Goal: Task Accomplishment & Management: Use online tool/utility

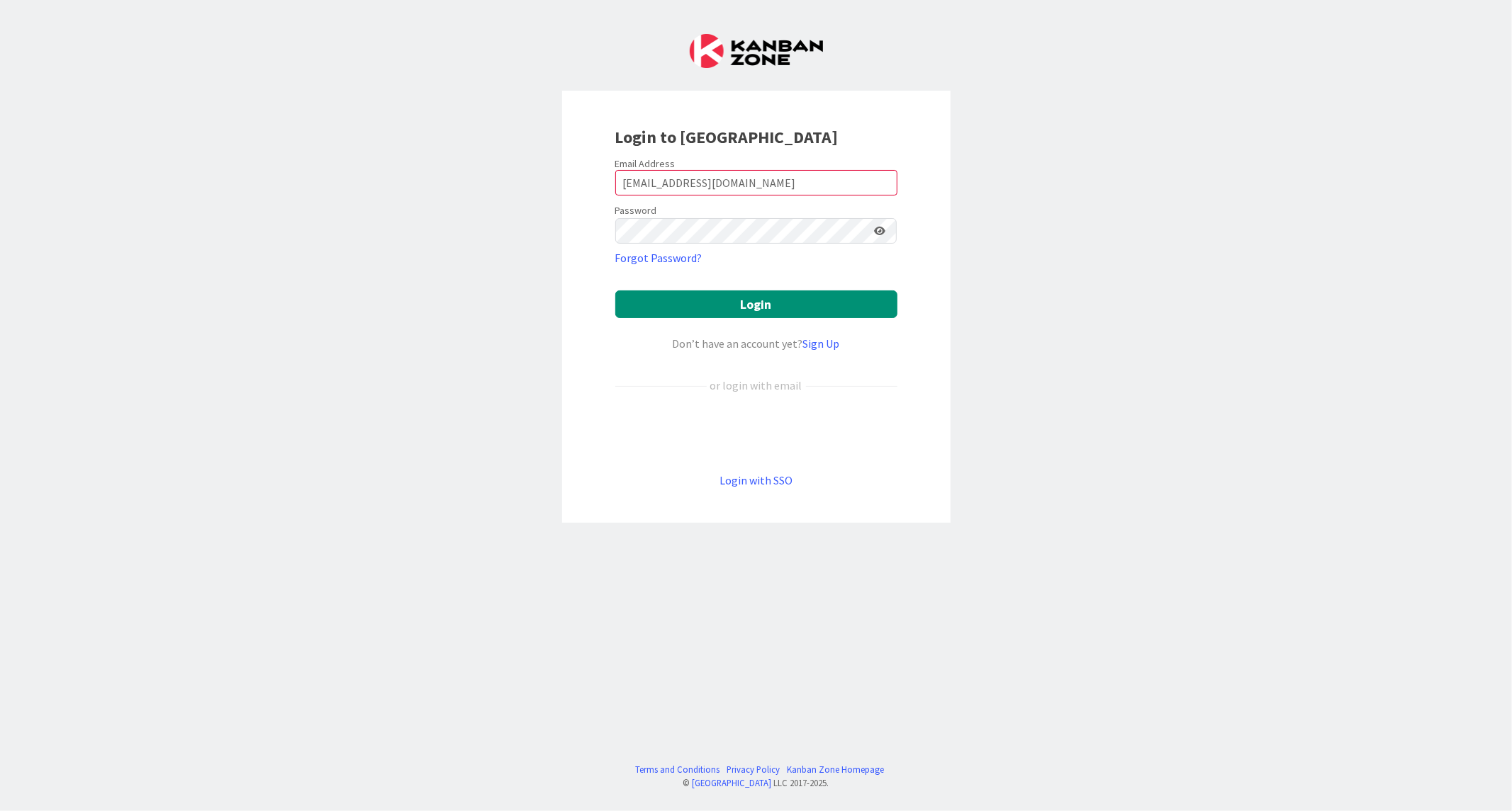
type input "[EMAIL_ADDRESS][DOMAIN_NAME]"
click at [615, 291] on button "Login" at bounding box center [756, 304] width 282 height 27
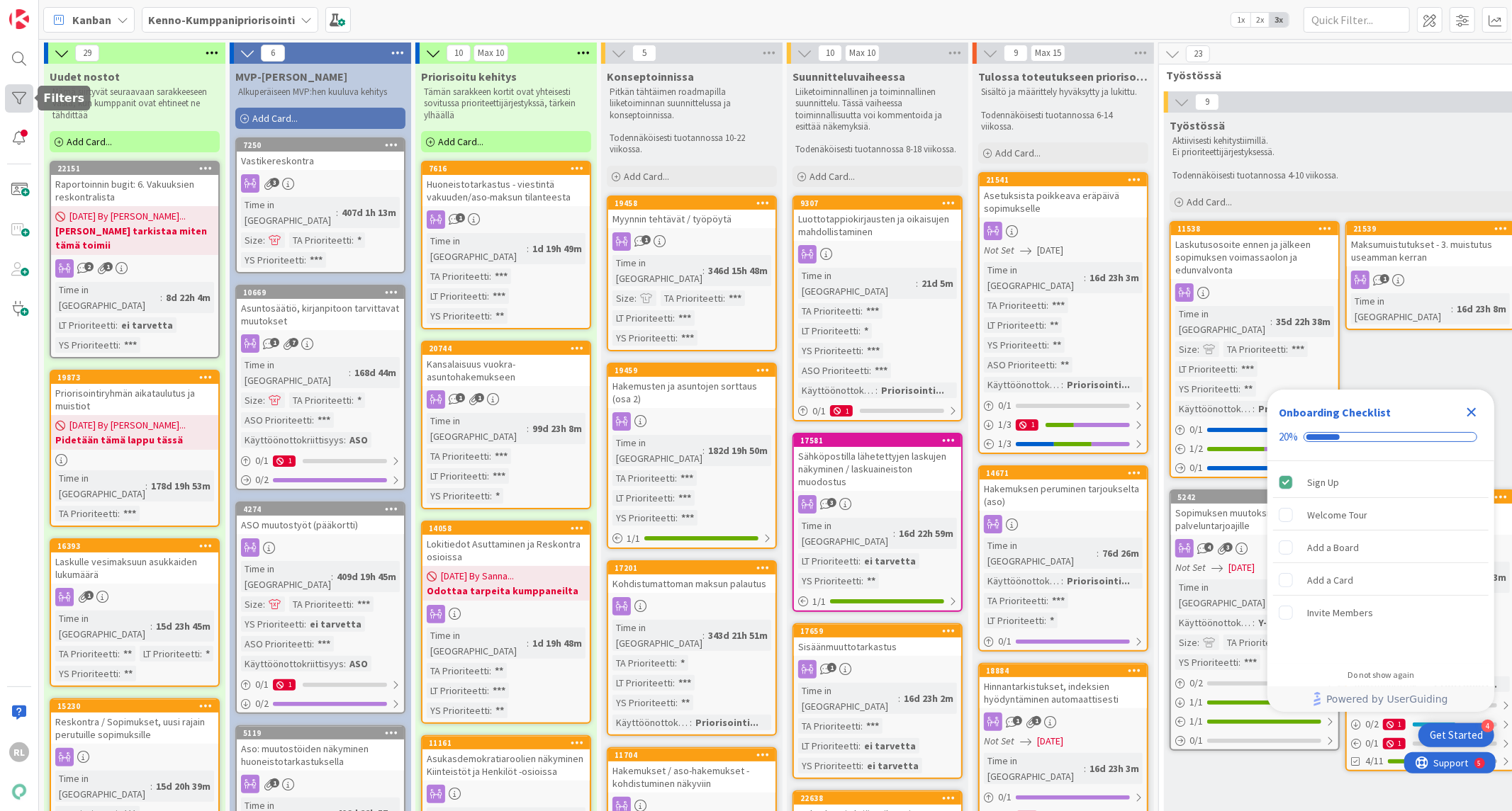
click at [8, 101] on div at bounding box center [19, 98] width 28 height 28
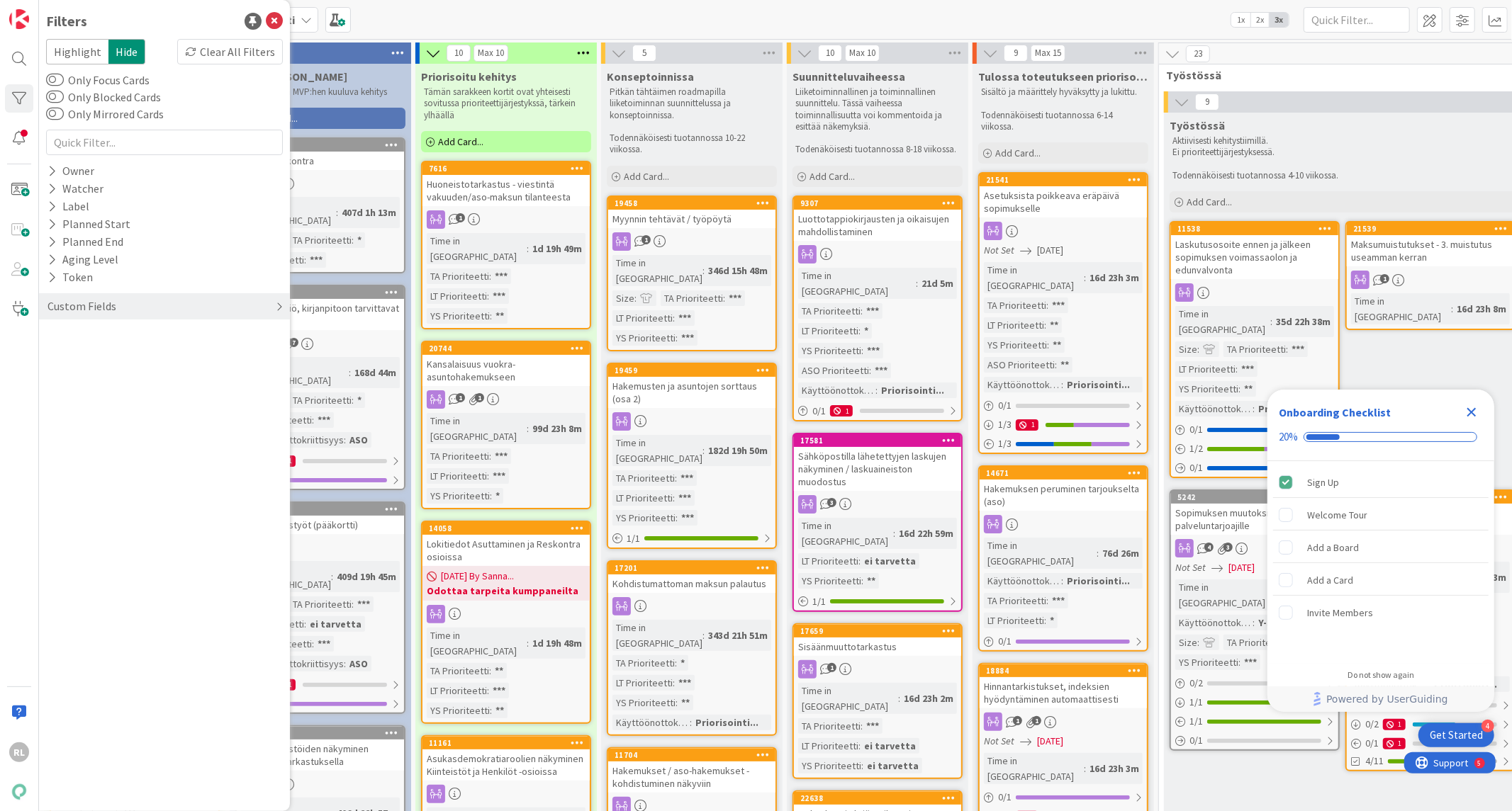
click at [132, 312] on div "Custom Fields" at bounding box center [164, 306] width 251 height 26
click at [47, 477] on icon at bounding box center [52, 477] width 9 height 12
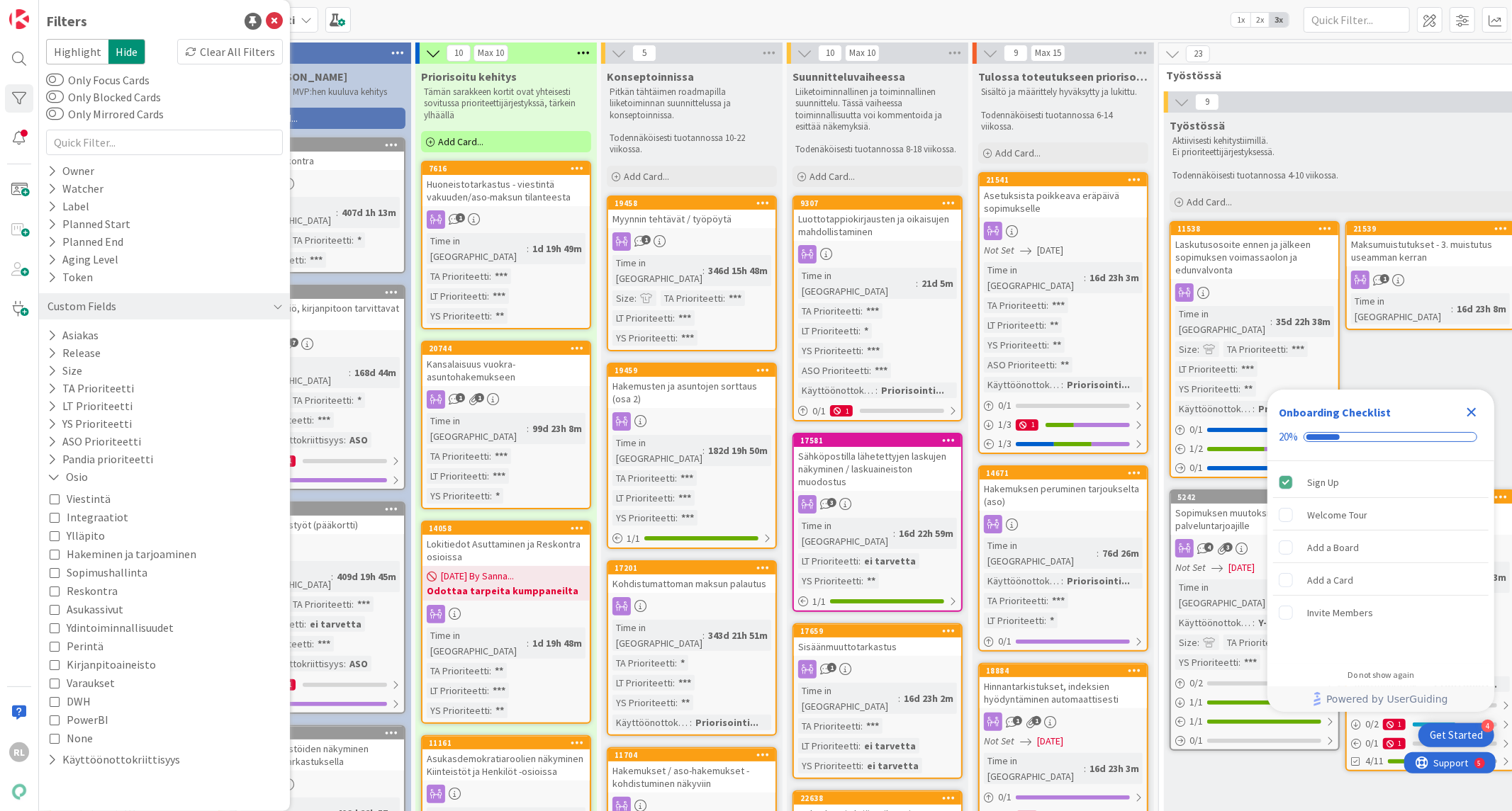
click at [60, 594] on button "Reskontra" at bounding box center [84, 591] width 68 height 18
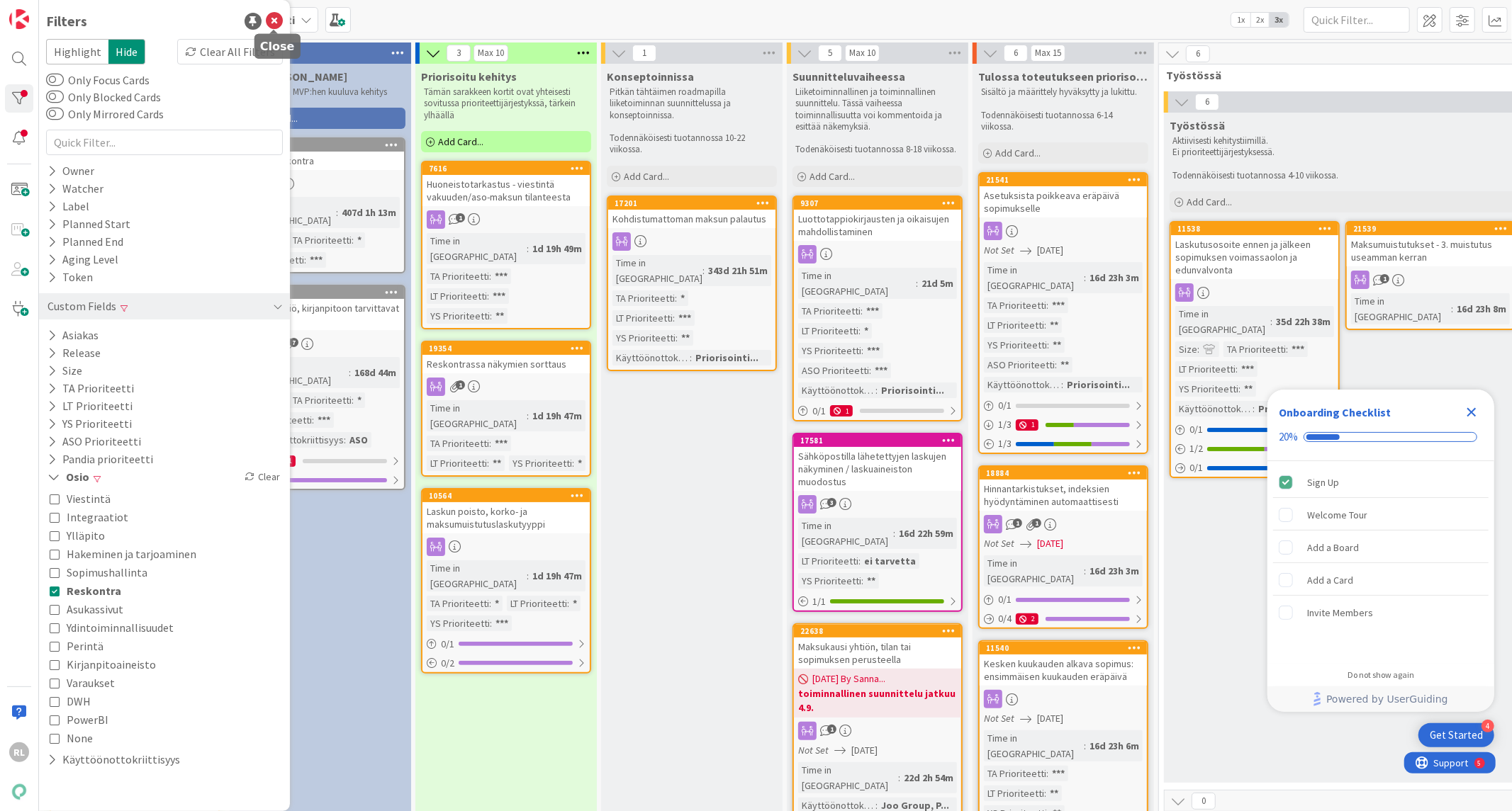
click at [274, 24] on icon at bounding box center [274, 21] width 17 height 17
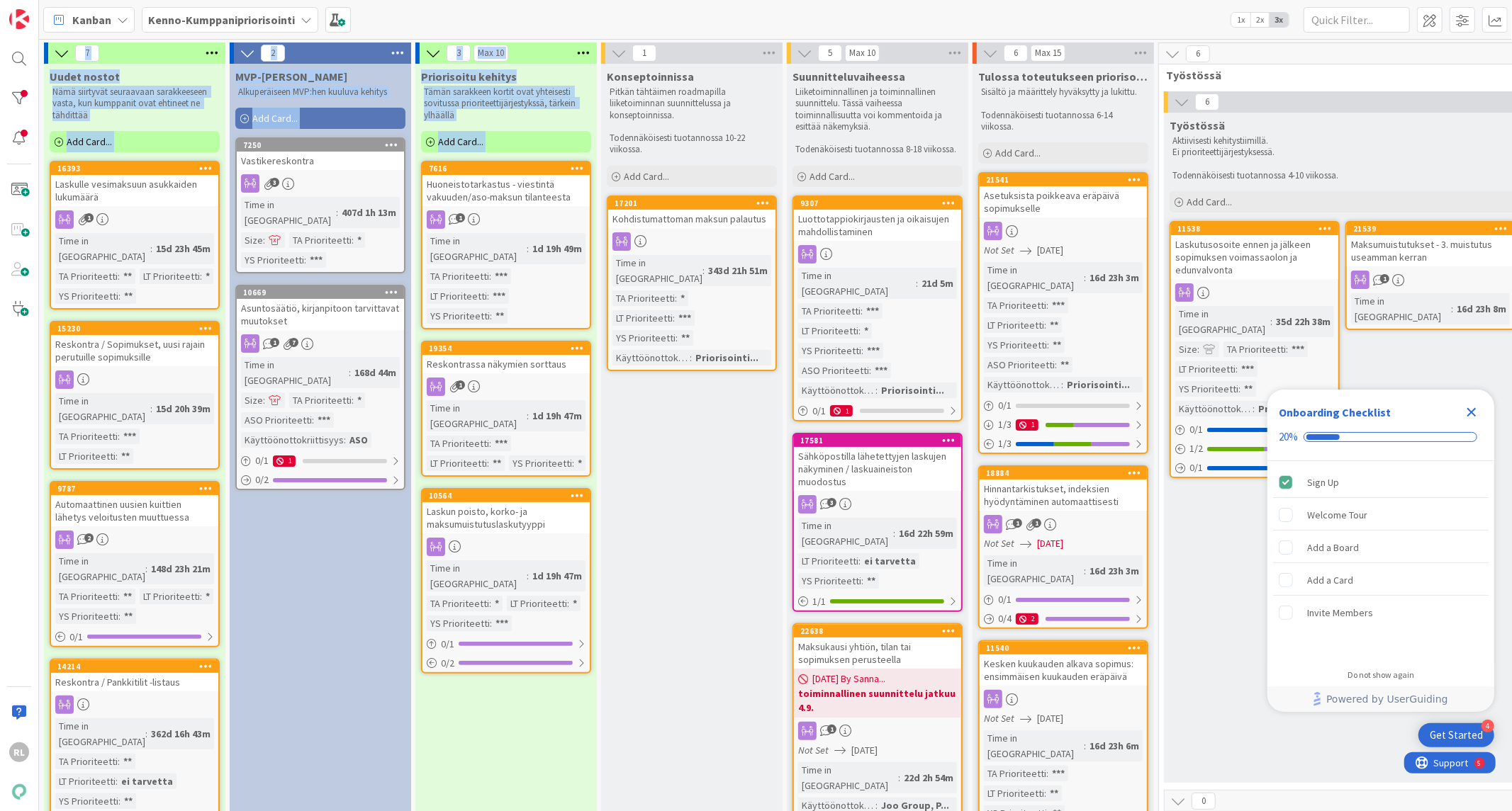
drag, startPoint x: 454, startPoint y: 798, endPoint x: 643, endPoint y: 824, distance: 190.8
click at [643, 810] on html "4 Get Started Onboarding Checklist 20% Sign Up Welcome Tour Add a Board Add a C…" at bounding box center [756, 405] width 1512 height 811
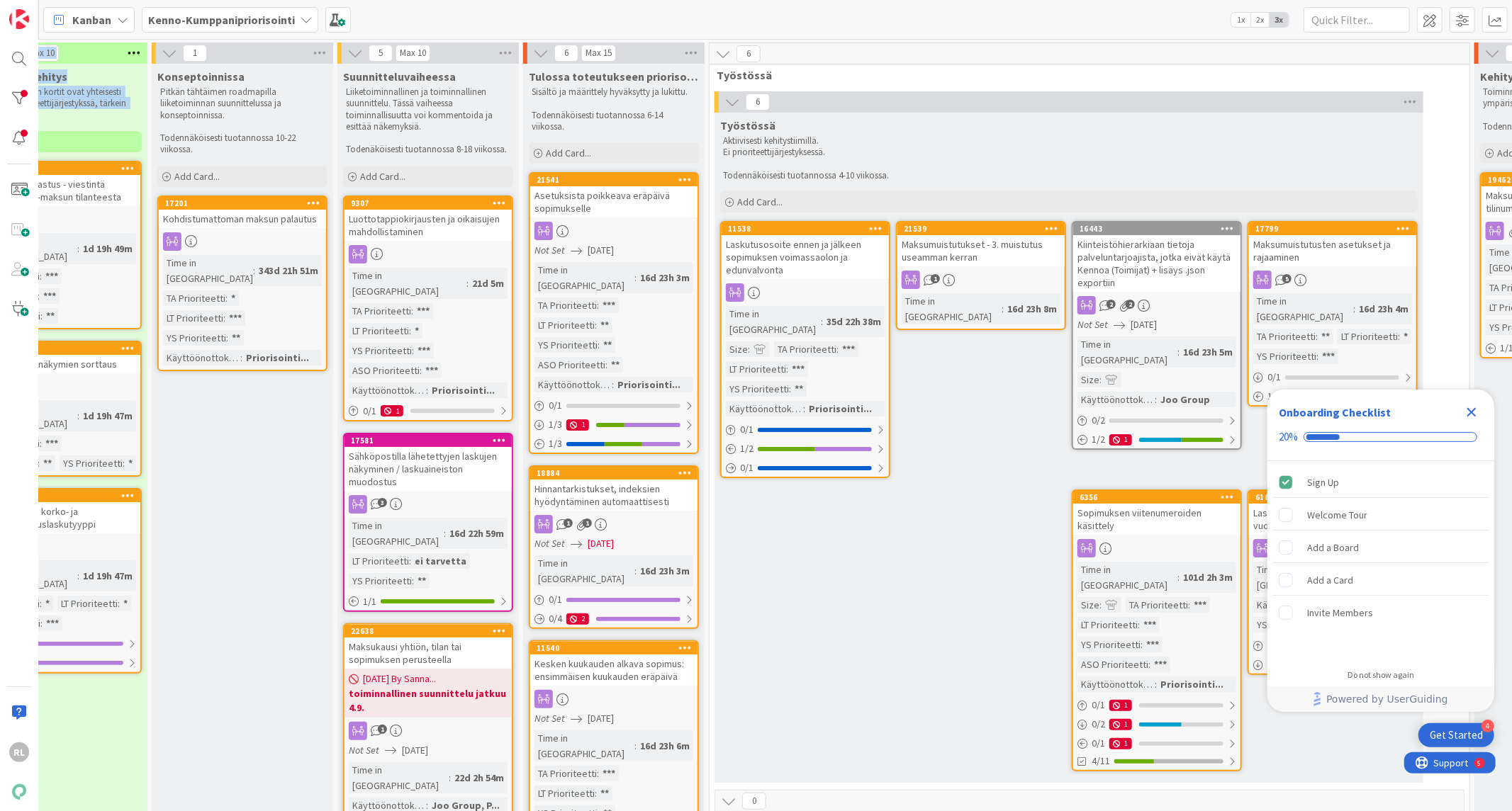
scroll to position [0, 456]
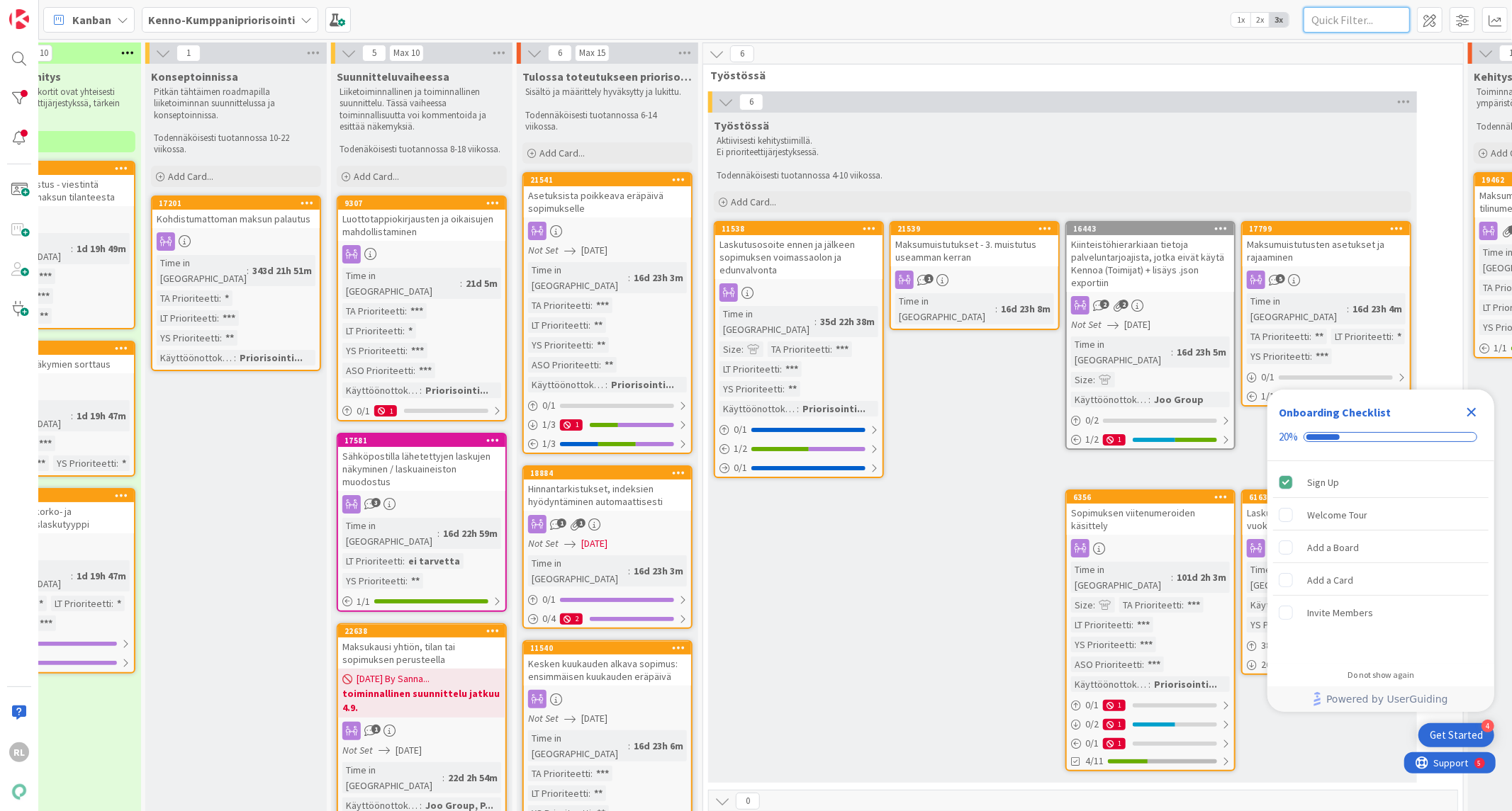
click at [1347, 17] on input "text" at bounding box center [1357, 20] width 107 height 25
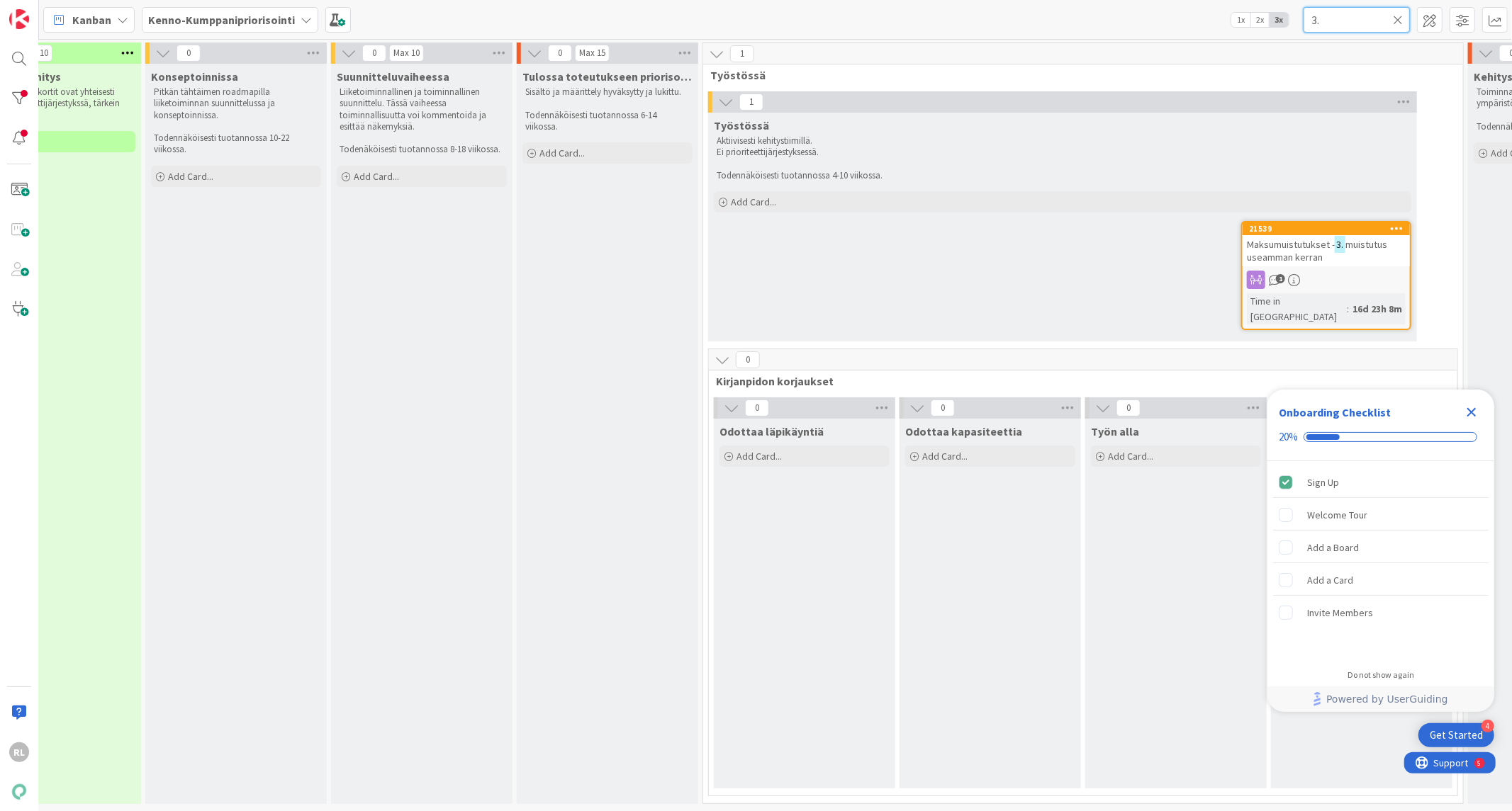
type input "3."
click at [1312, 240] on span "Maksumuistutukset -" at bounding box center [1291, 244] width 88 height 13
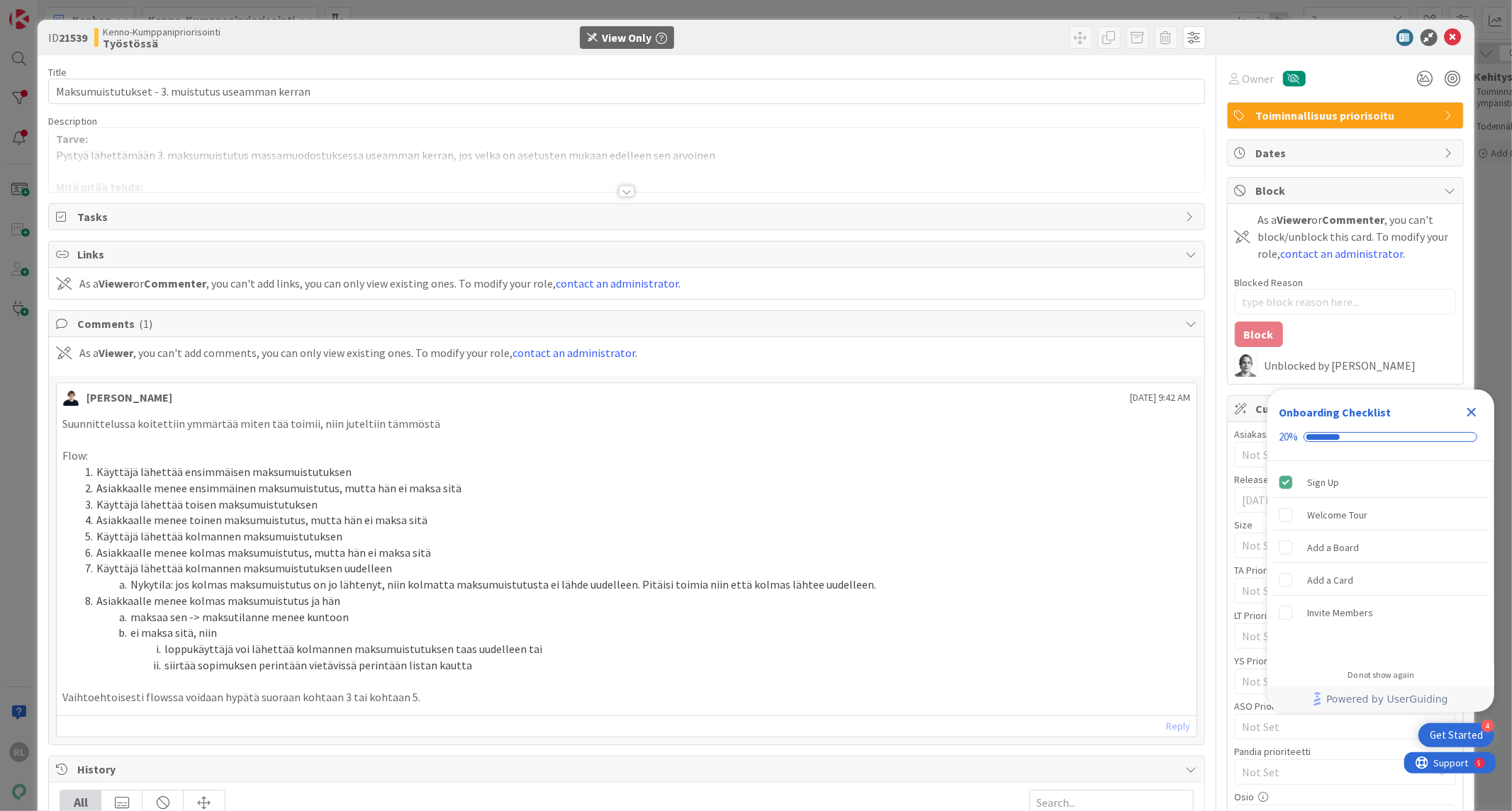
type textarea "x"
click at [1445, 39] on icon at bounding box center [1453, 37] width 17 height 17
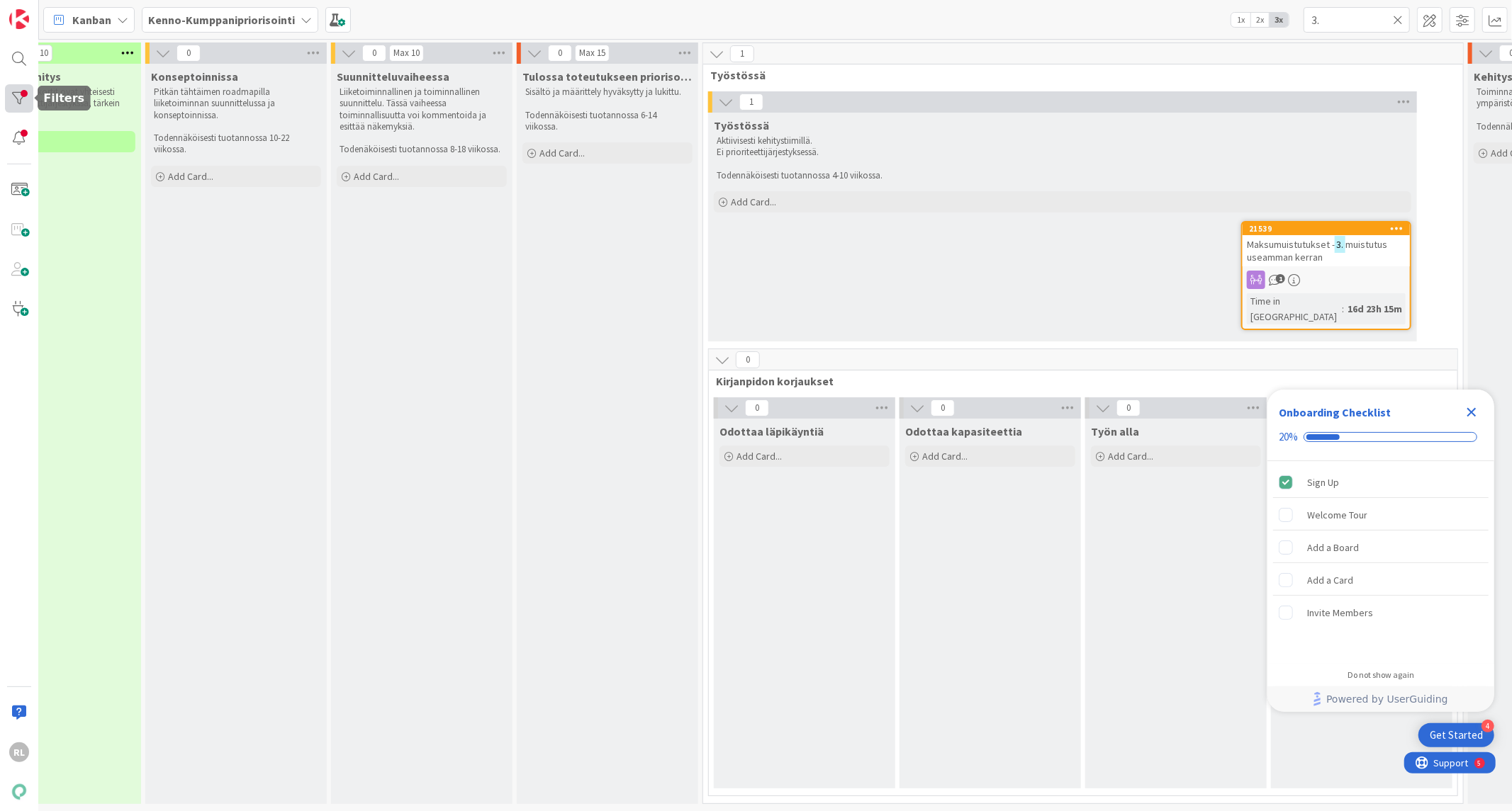
click at [24, 100] on div at bounding box center [19, 98] width 28 height 28
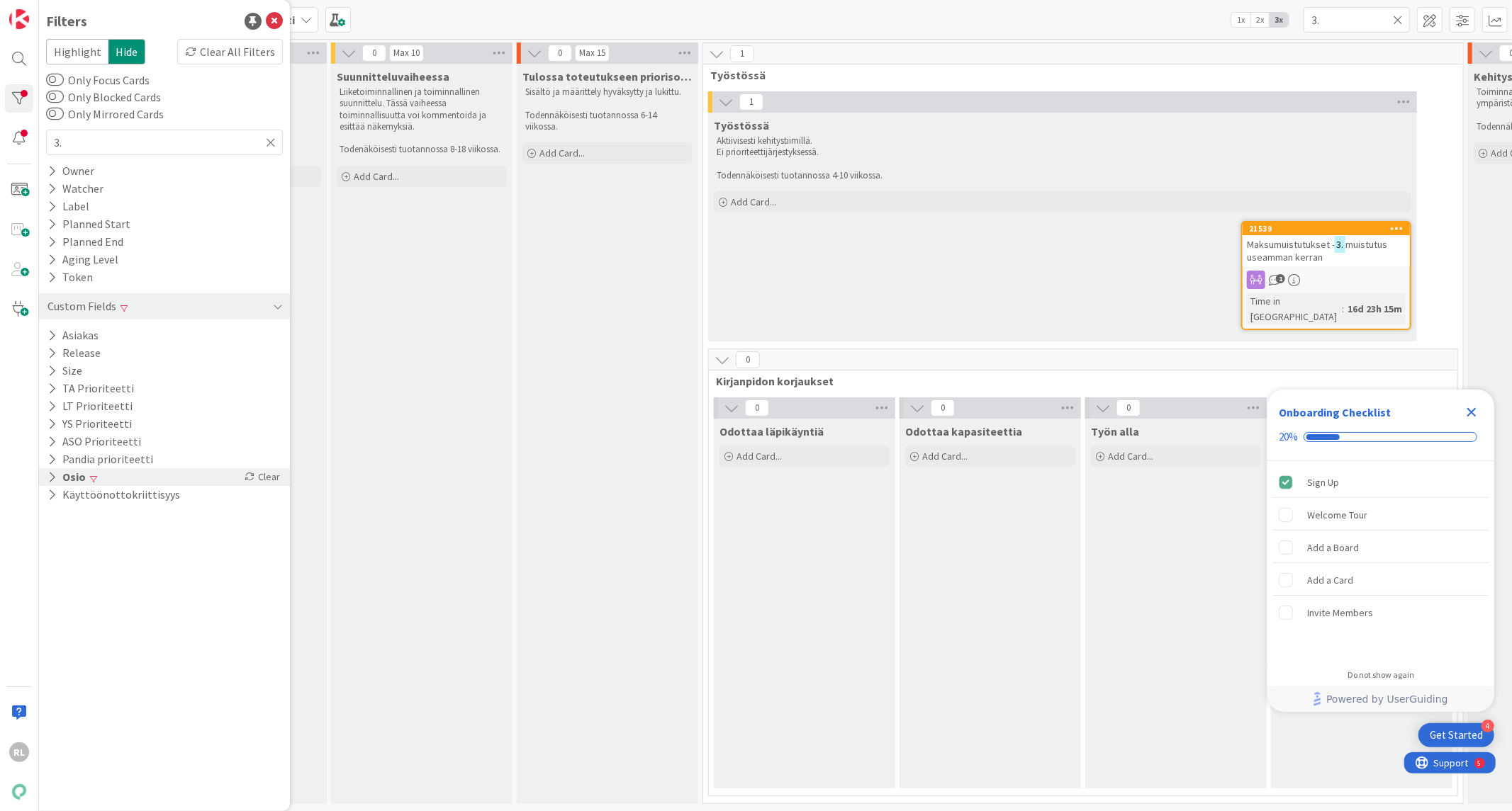
click at [58, 477] on button "Osio" at bounding box center [67, 477] width 41 height 18
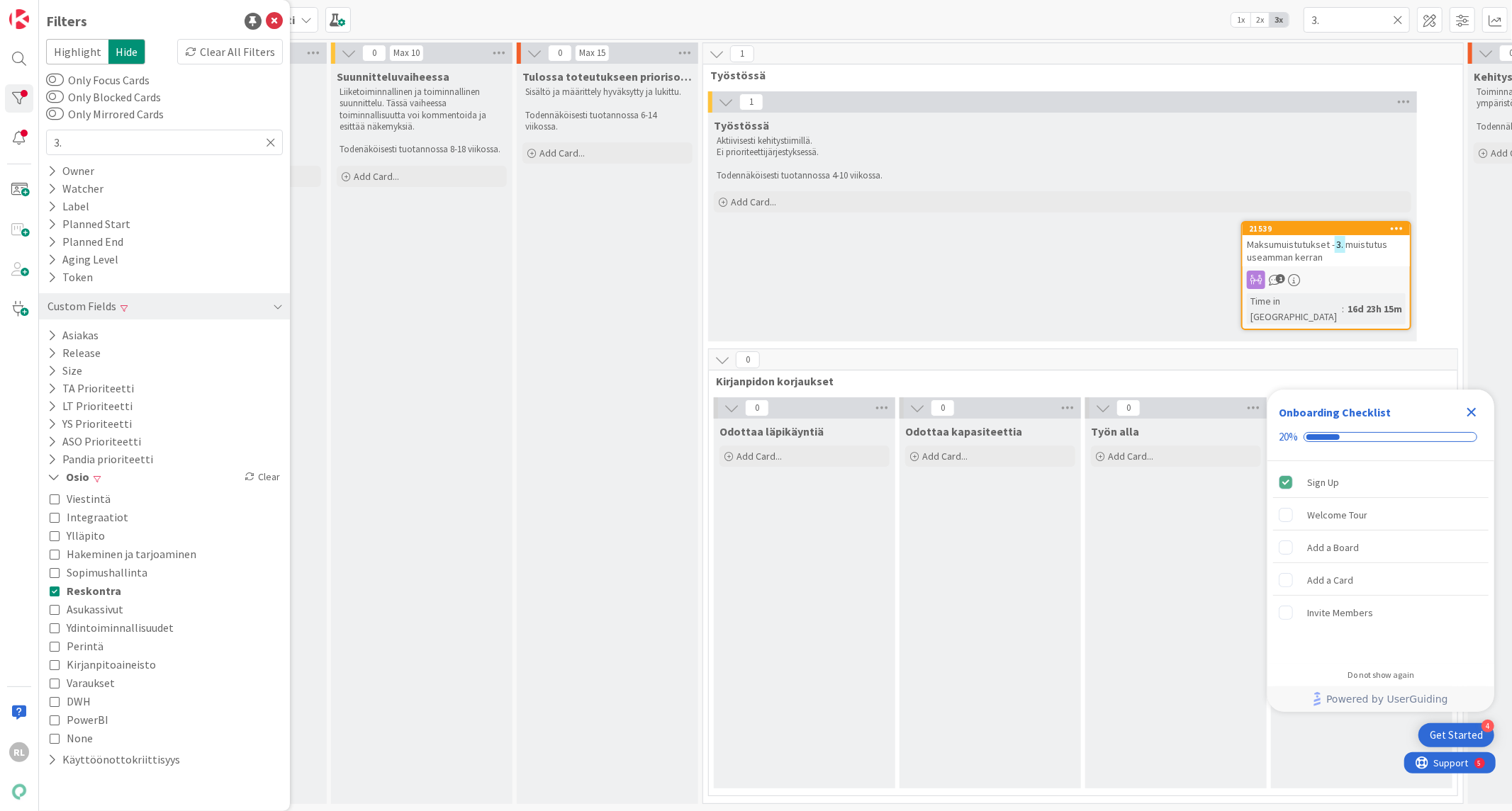
click at [55, 589] on icon at bounding box center [54, 591] width 10 height 10
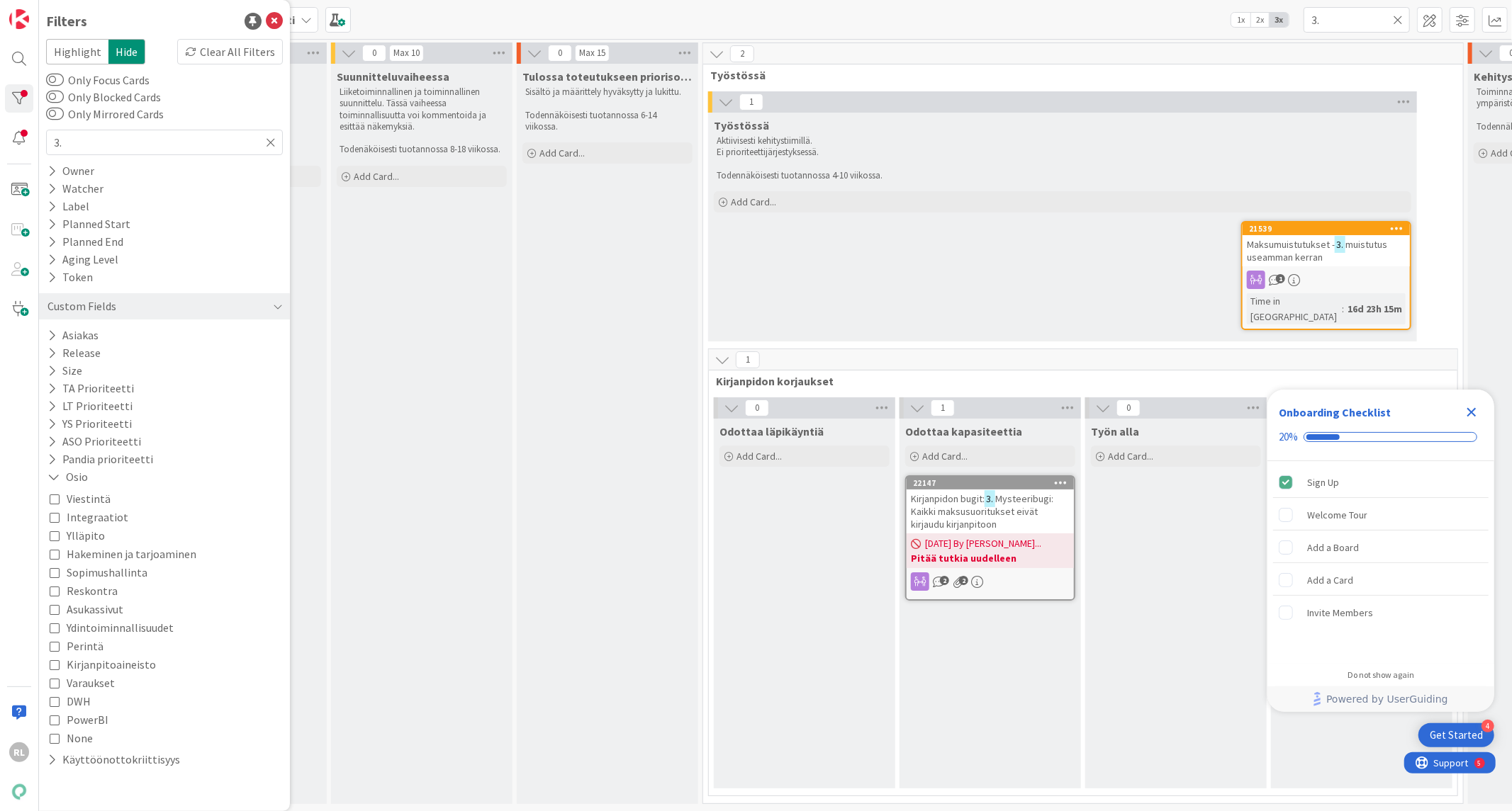
click at [111, 608] on span "Asukassivut" at bounding box center [95, 609] width 57 height 18
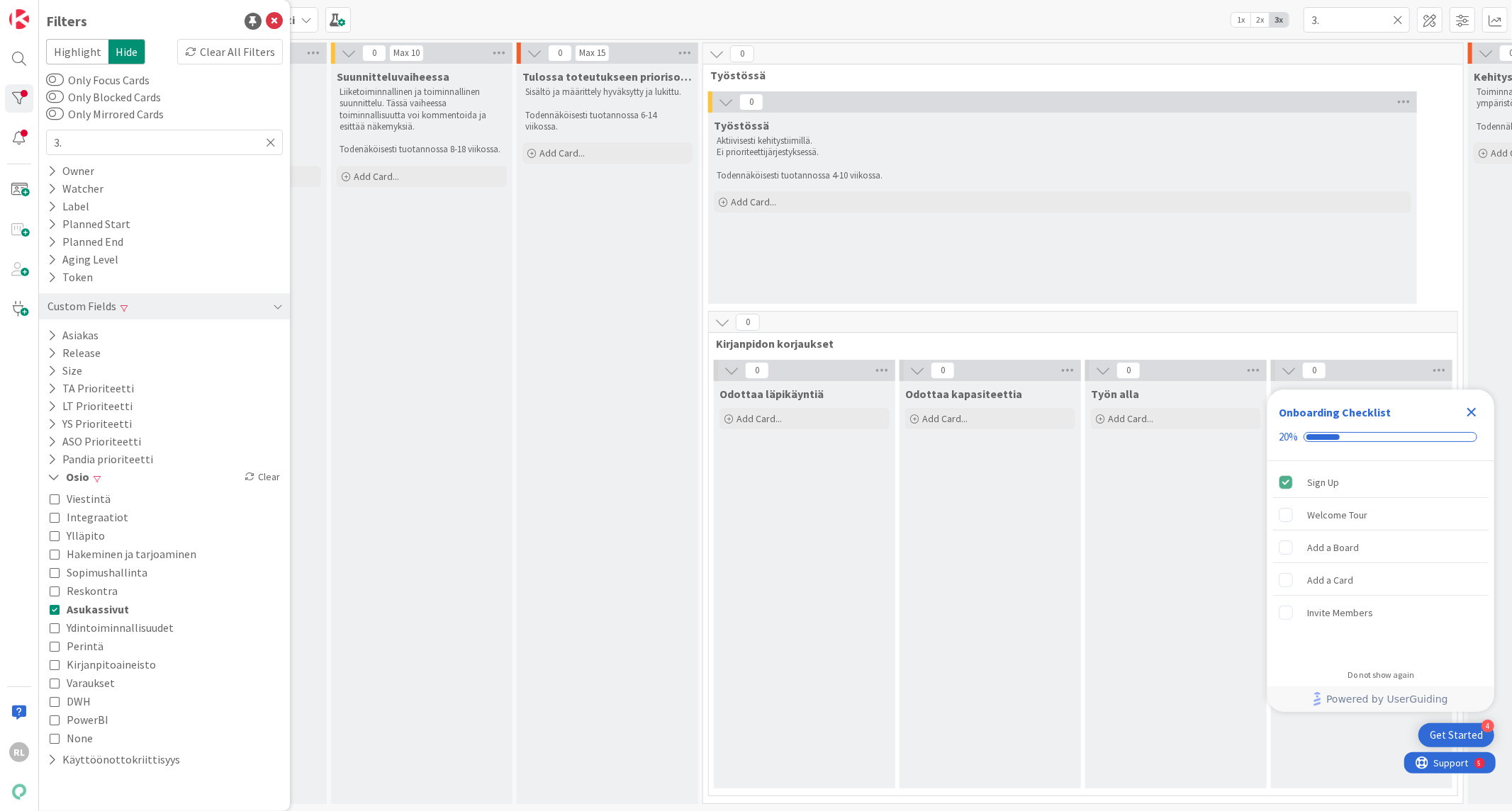
click at [382, 586] on div "Suunnitteluvaiheessa Liiketoiminnallinen ja toiminnallinen suunnittelu. Tässä v…" at bounding box center [422, 433] width 181 height 740
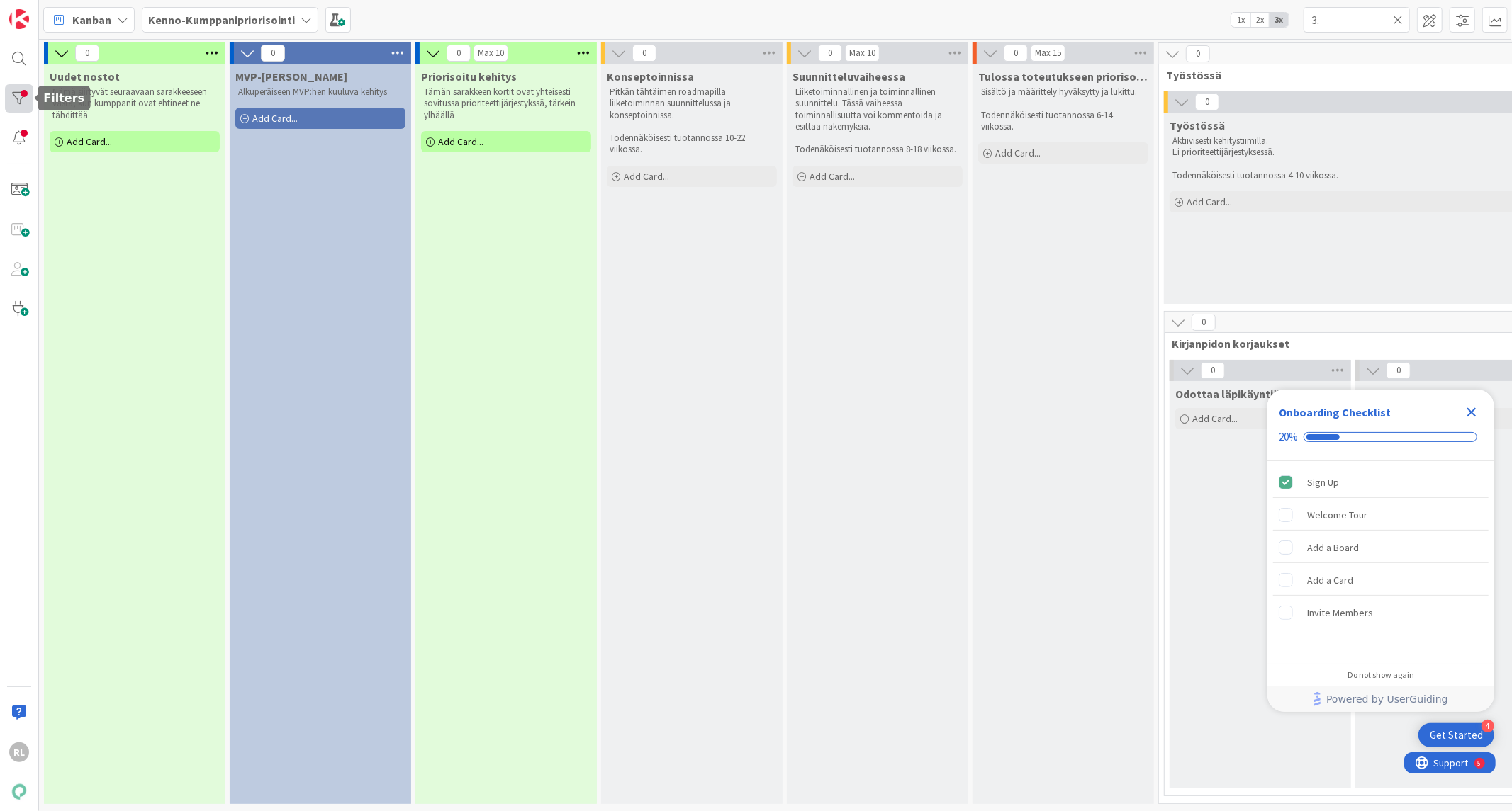
click at [18, 107] on div at bounding box center [19, 98] width 28 height 28
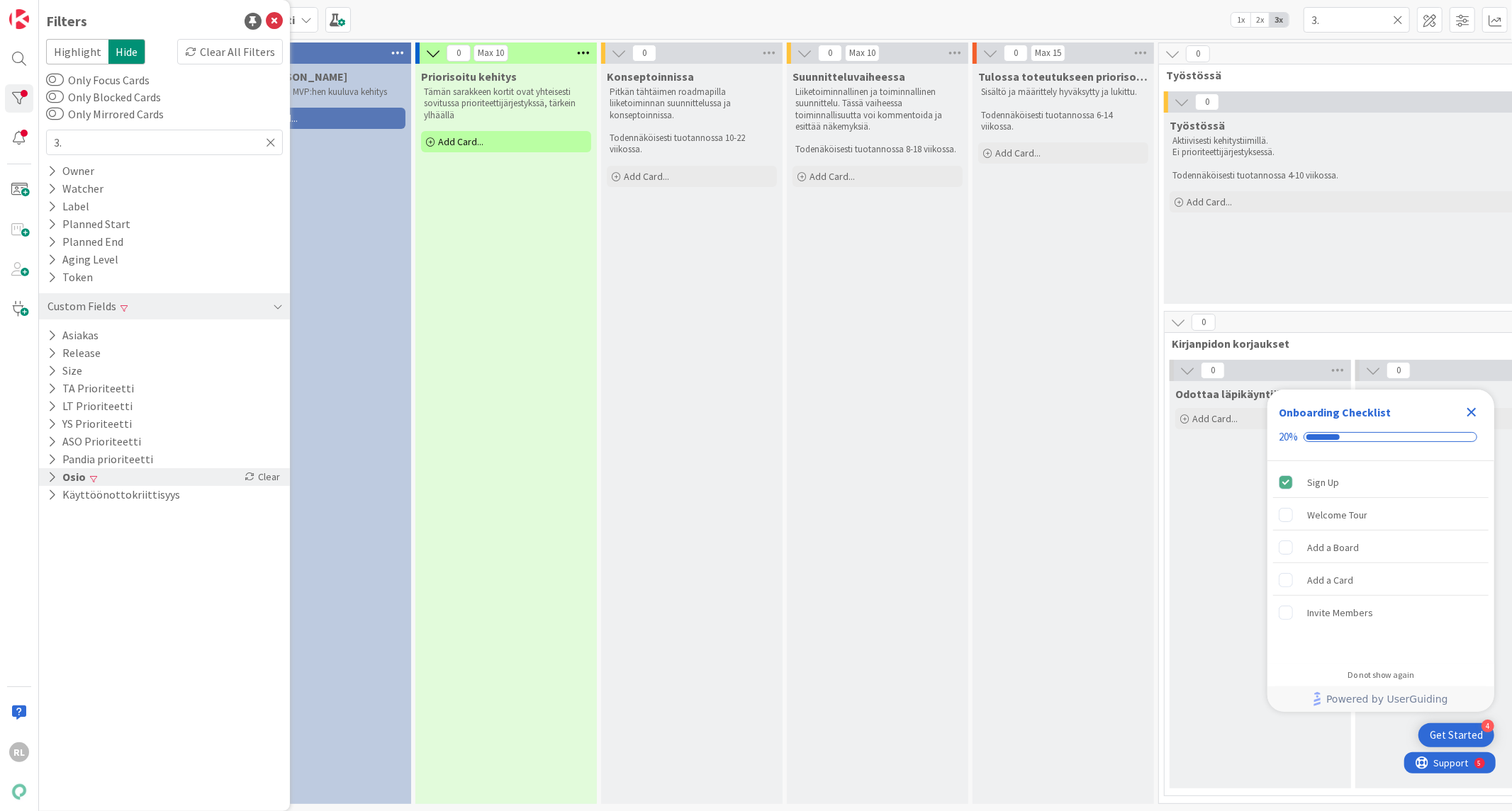
click at [44, 478] on div "Osio Clear" at bounding box center [164, 477] width 251 height 18
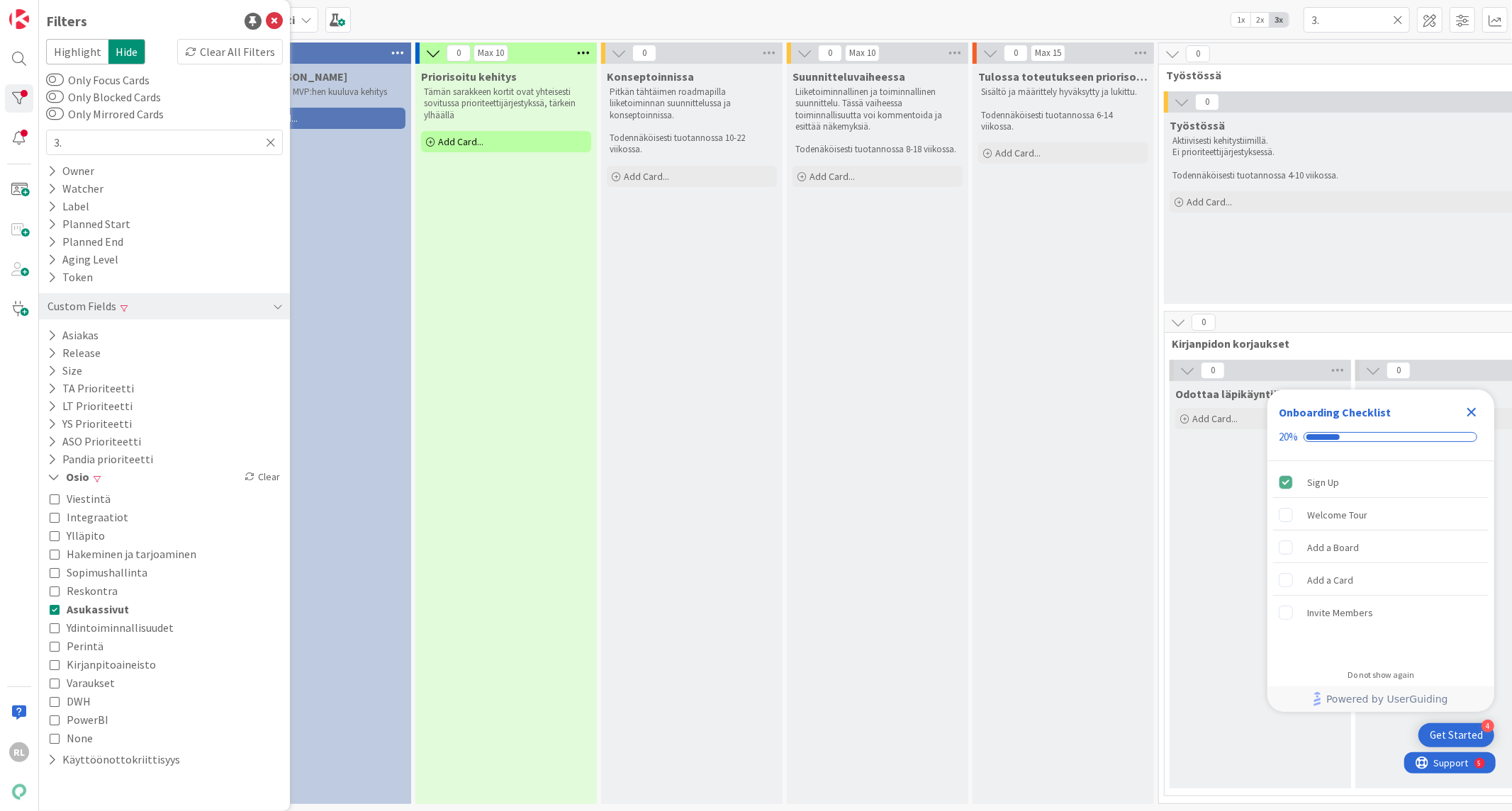
click at [52, 610] on icon at bounding box center [54, 608] width 10 height 10
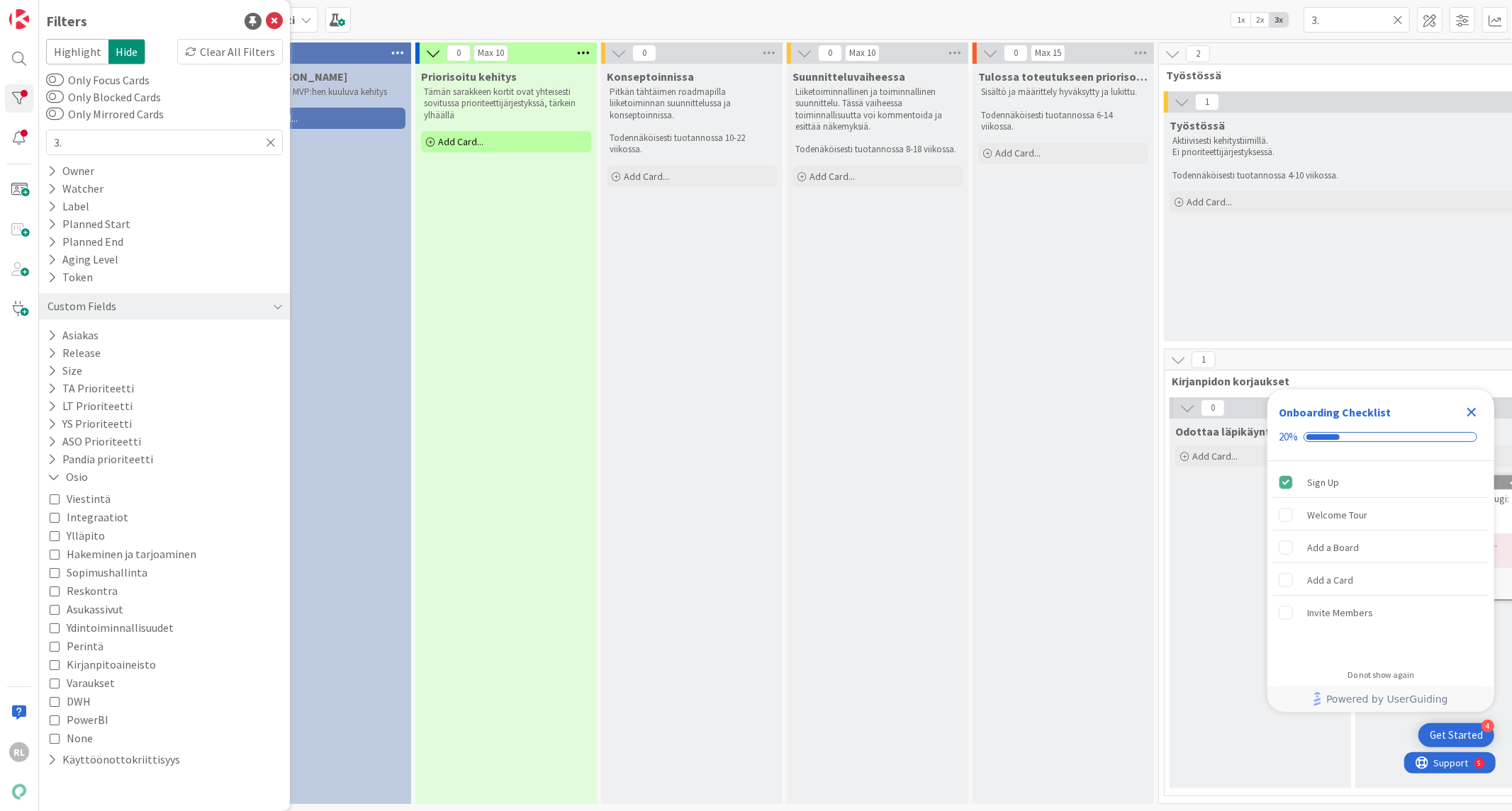
click at [391, 492] on div "MVP-Kehitys Alkuperäiseen MVP:hen kuuluva kehitys Add Card..." at bounding box center [320, 433] width 181 height 740
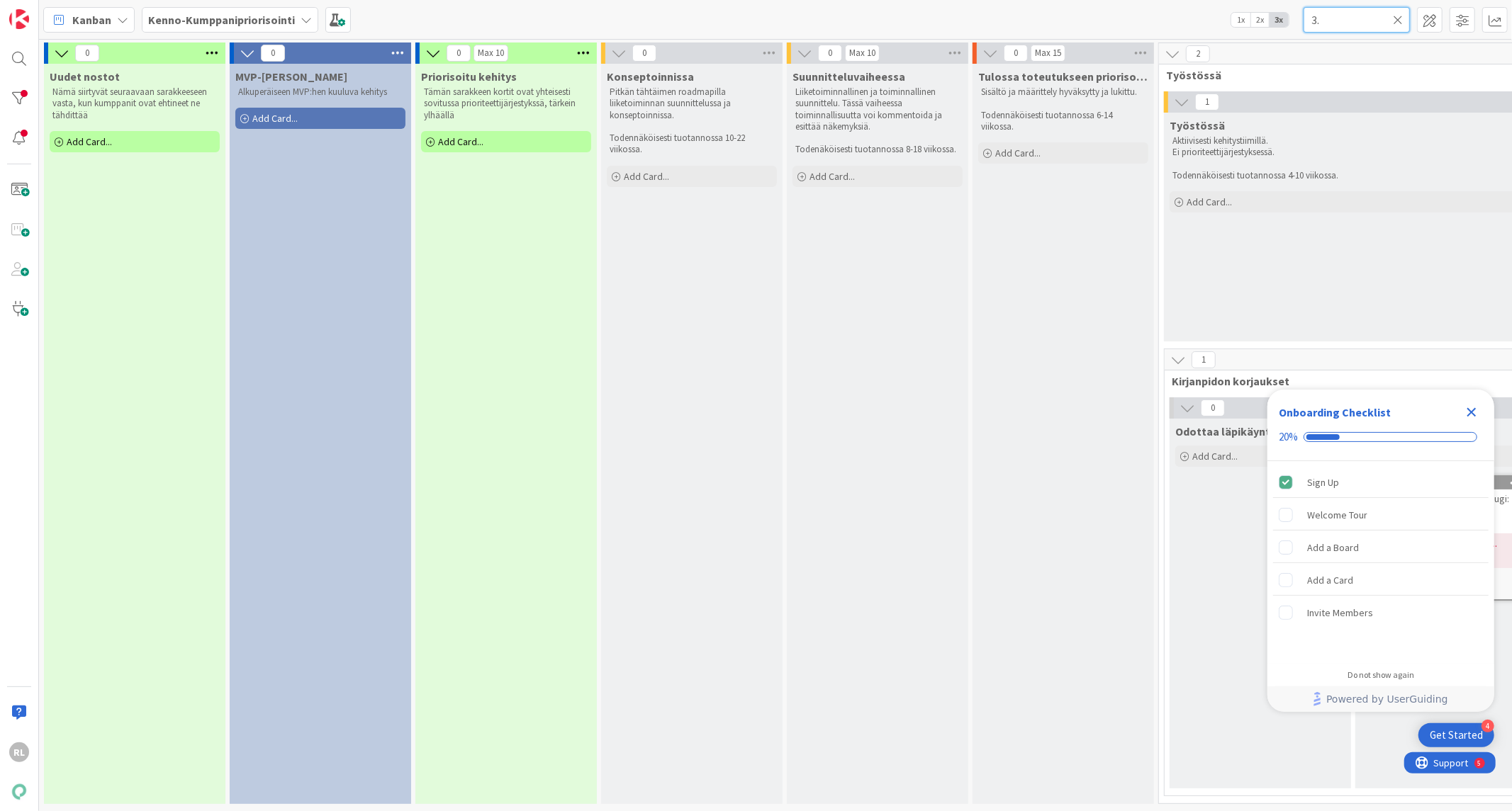
drag, startPoint x: 1251, startPoint y: 50, endPoint x: 1099, endPoint y: 27, distance: 153.7
click at [1160, 69] on div "Kanban Kenno-Kumppanipriorisointi 1x 2x 3x 3. 0 Uudet nostot Nämä siirtyvät seu…" at bounding box center [775, 405] width 1473 height 811
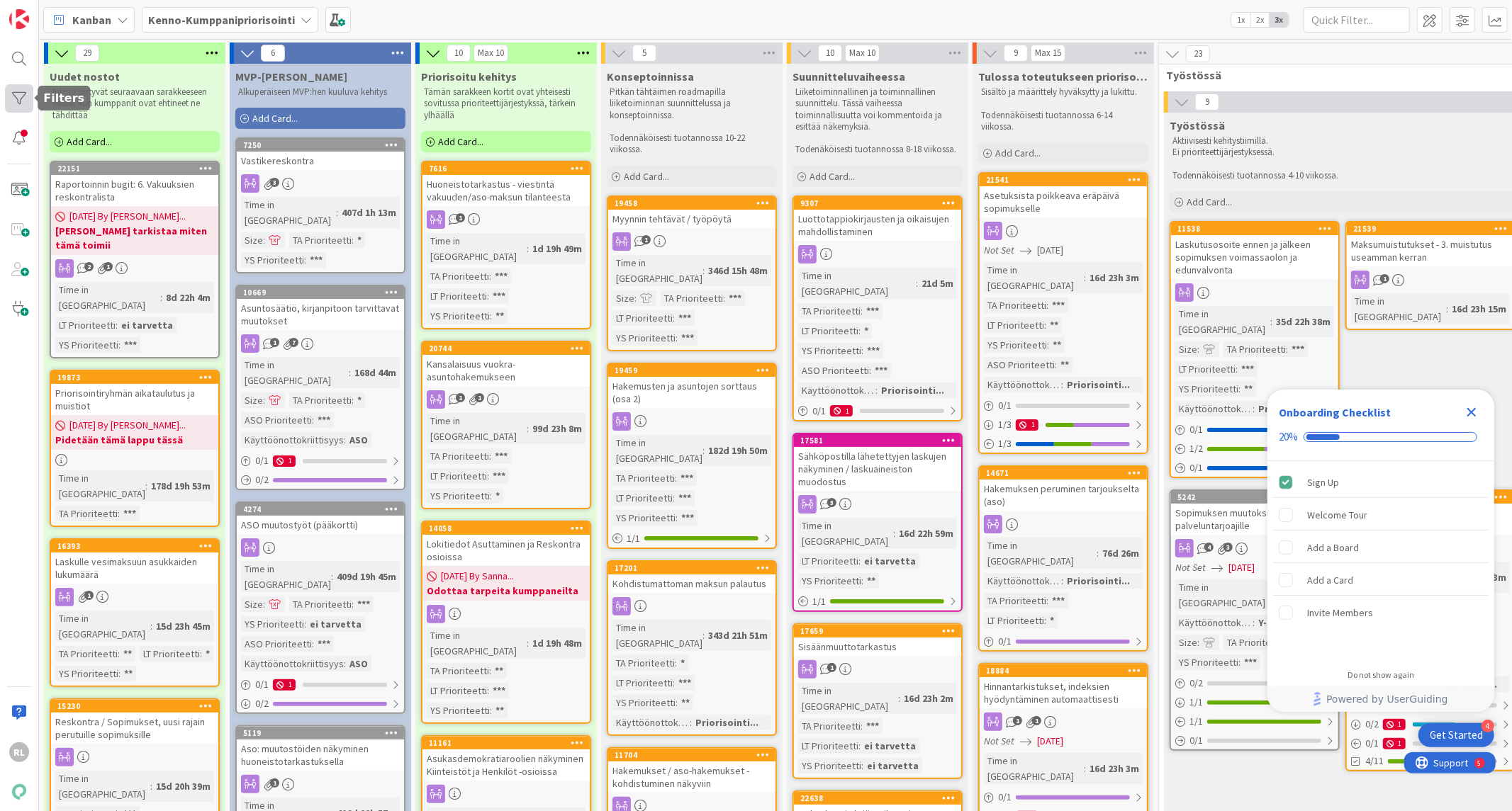
click at [18, 108] on div at bounding box center [19, 98] width 28 height 28
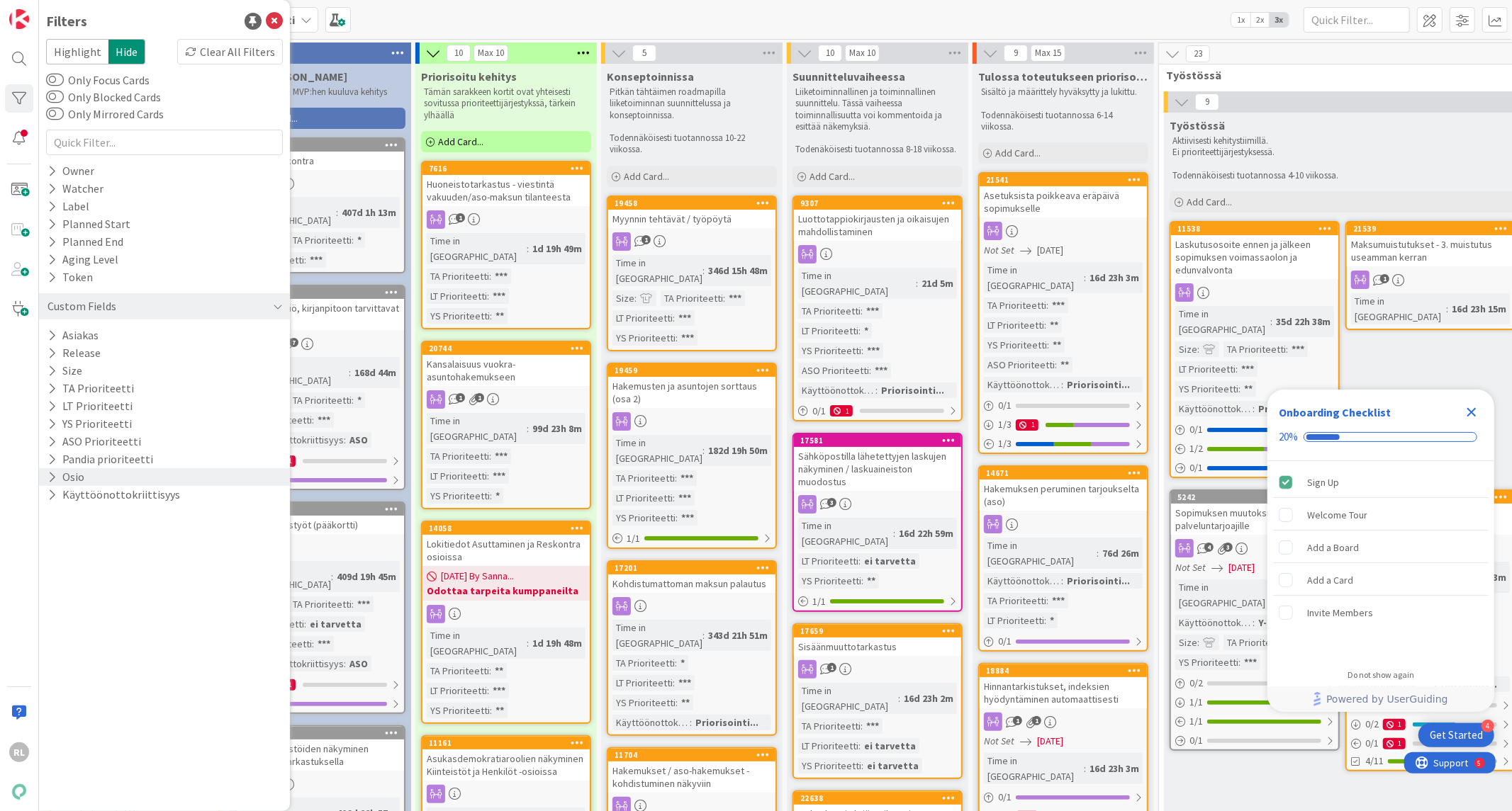
click at [54, 475] on icon at bounding box center [52, 477] width 9 height 12
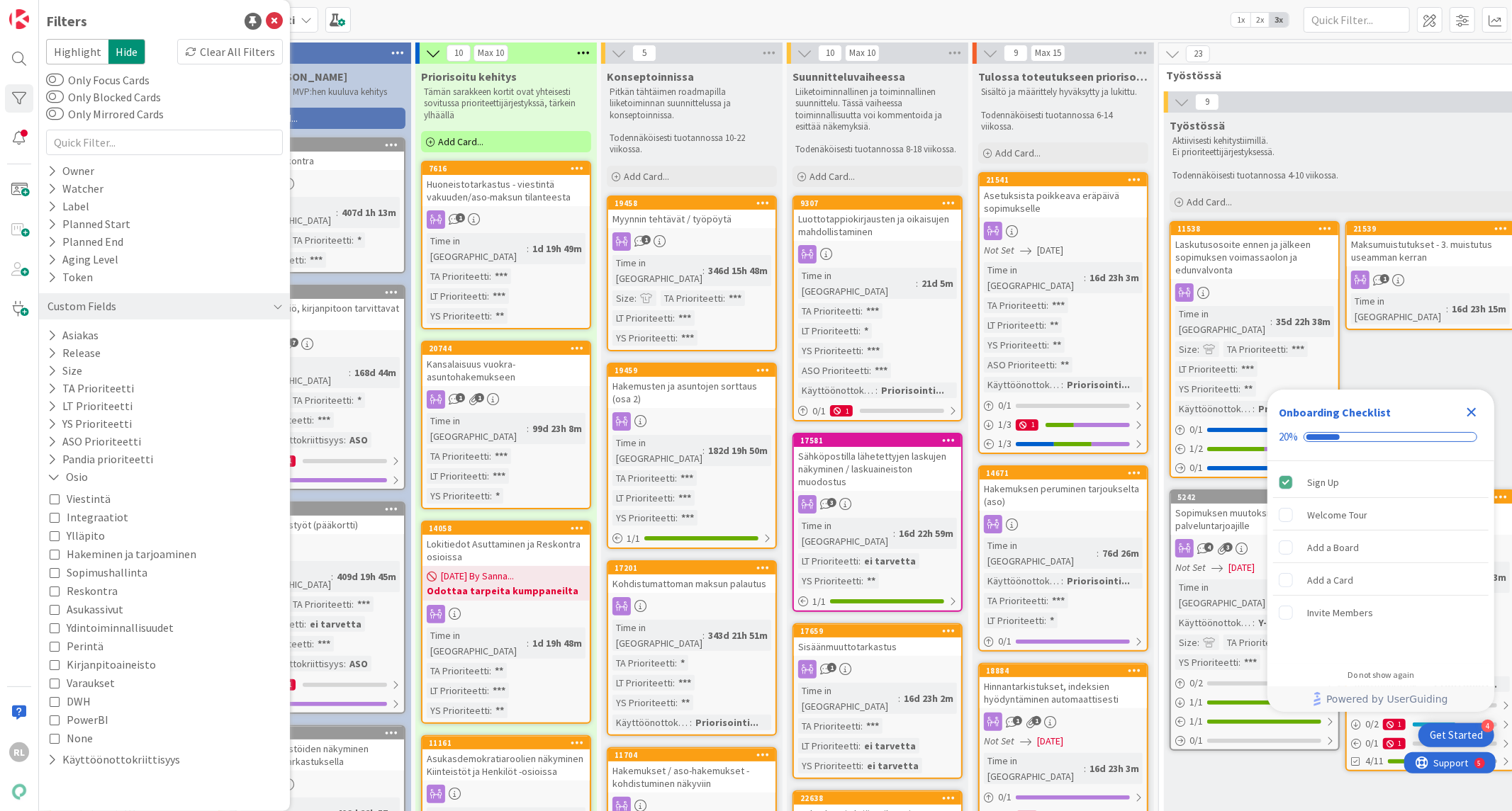
click at [54, 611] on icon at bounding box center [54, 608] width 10 height 10
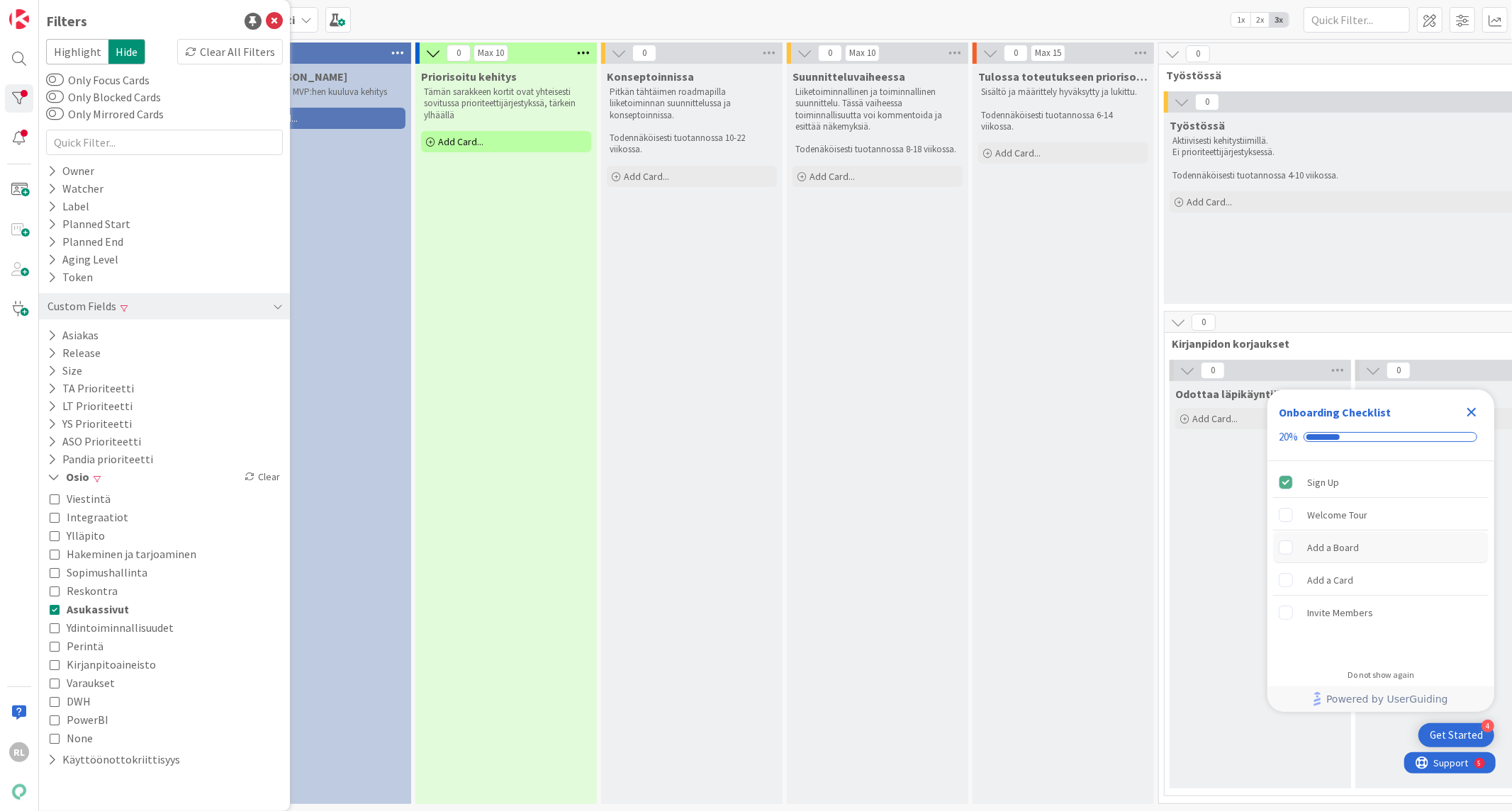
drag, startPoint x: 930, startPoint y: 659, endPoint x: 1297, endPoint y: 540, distance: 385.8
click at [930, 660] on div "Suunnitteluvaiheessa Liiketoiminnallinen ja toiminnallinen suunnittelu. Tässä v…" at bounding box center [877, 433] width 181 height 740
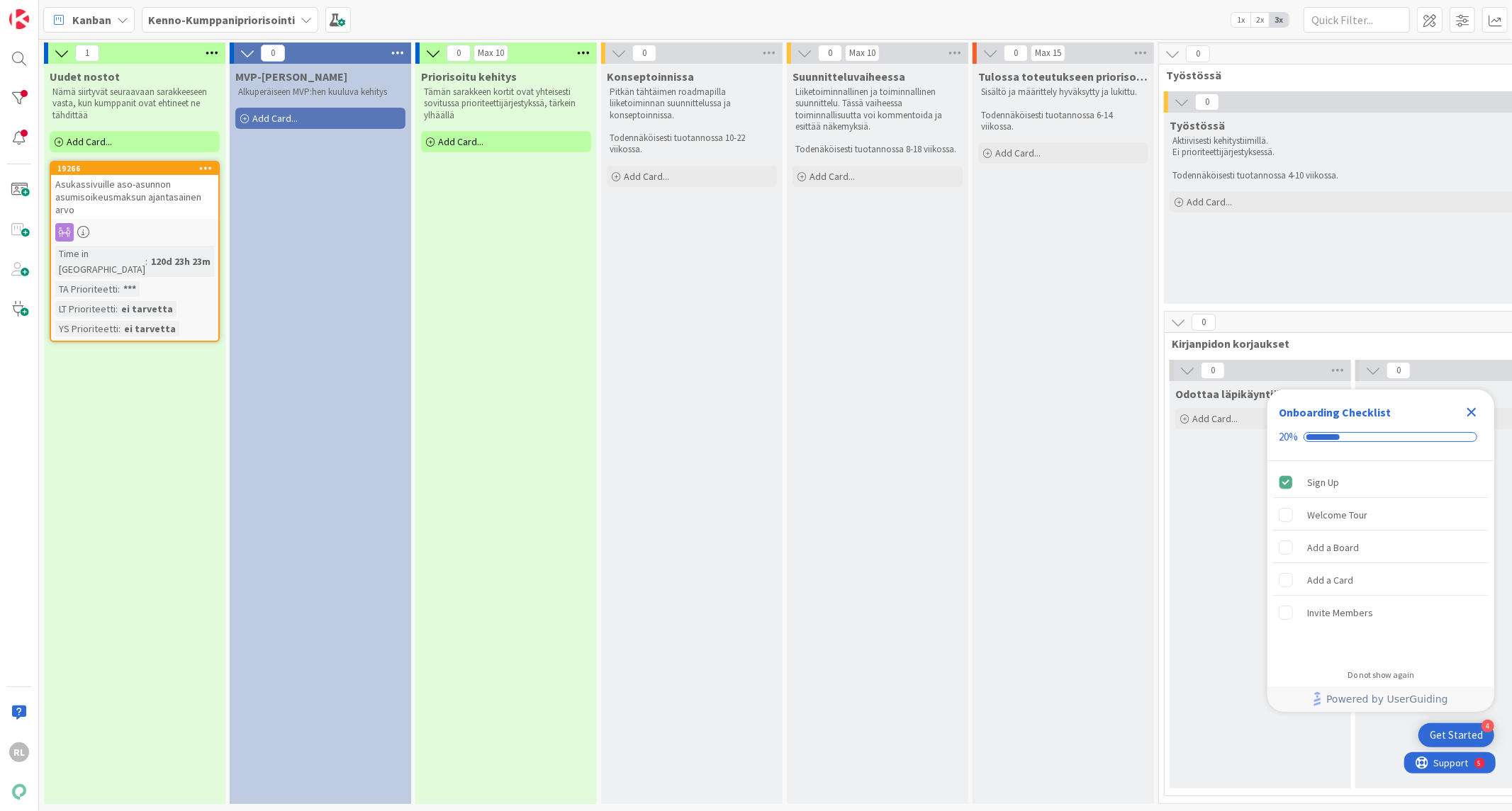
click at [1475, 413] on icon "Close Checklist" at bounding box center [1471, 412] width 17 height 17
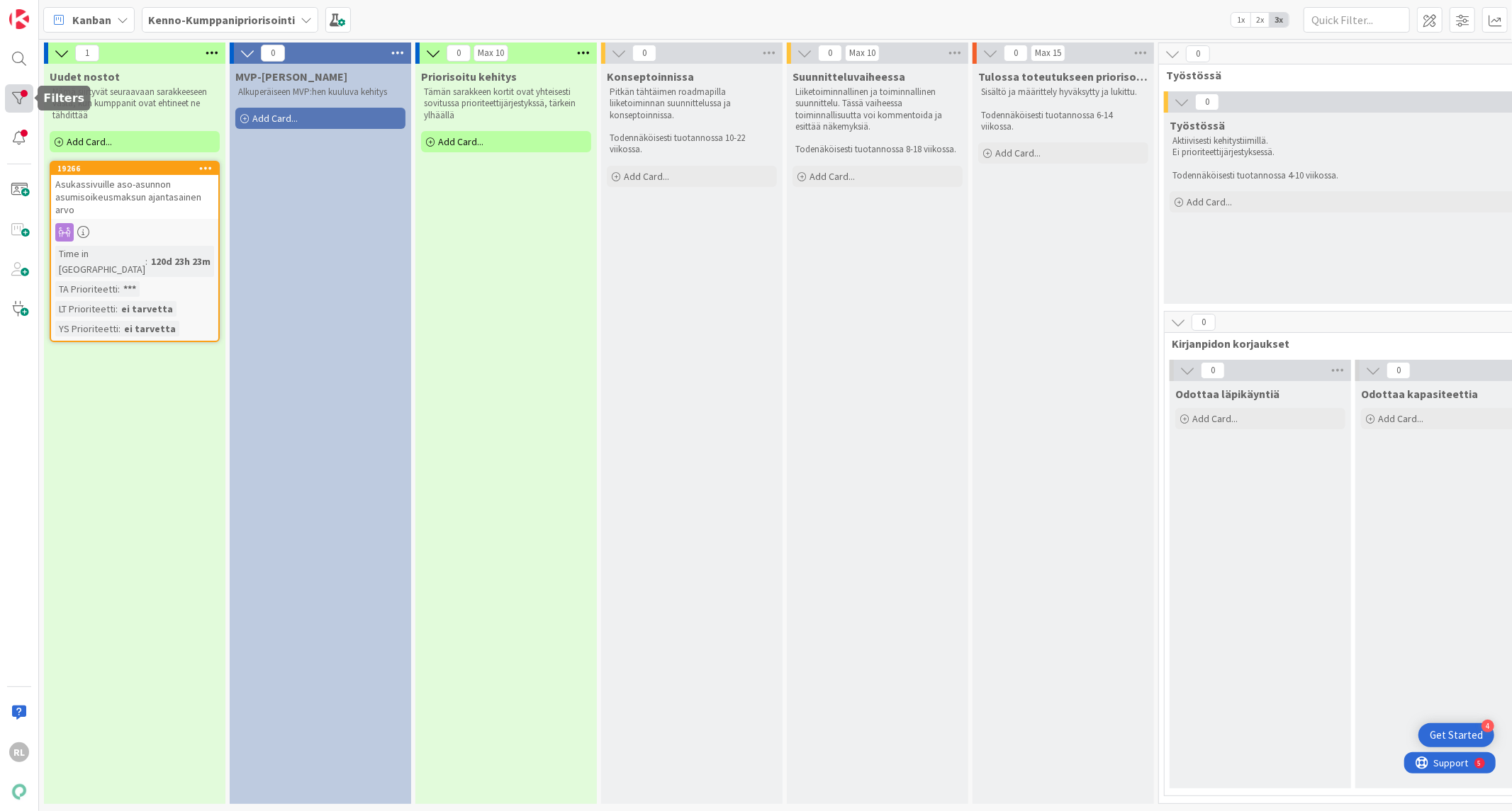
click at [7, 95] on div at bounding box center [19, 98] width 28 height 28
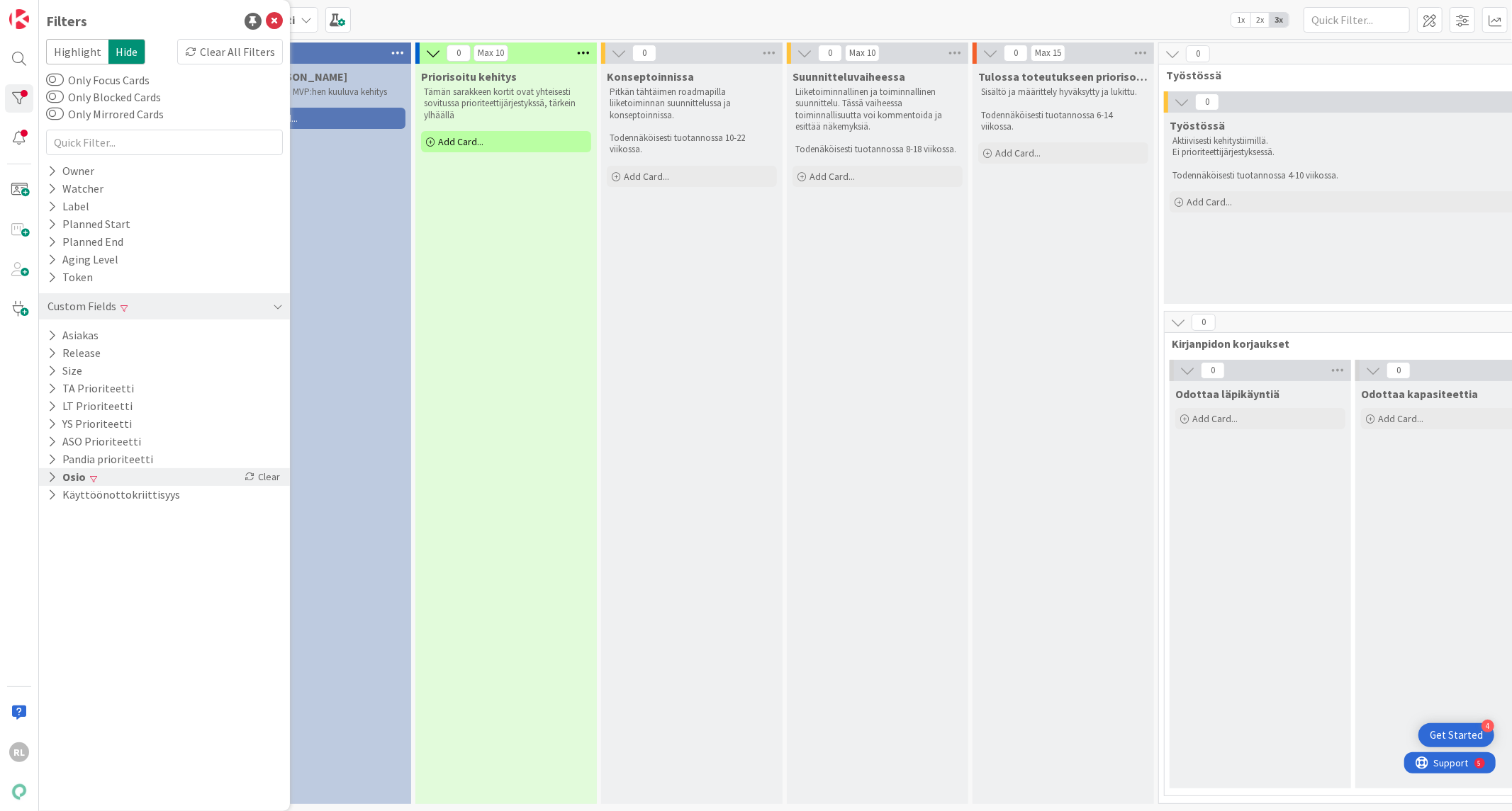
click at [53, 479] on icon at bounding box center [52, 477] width 9 height 12
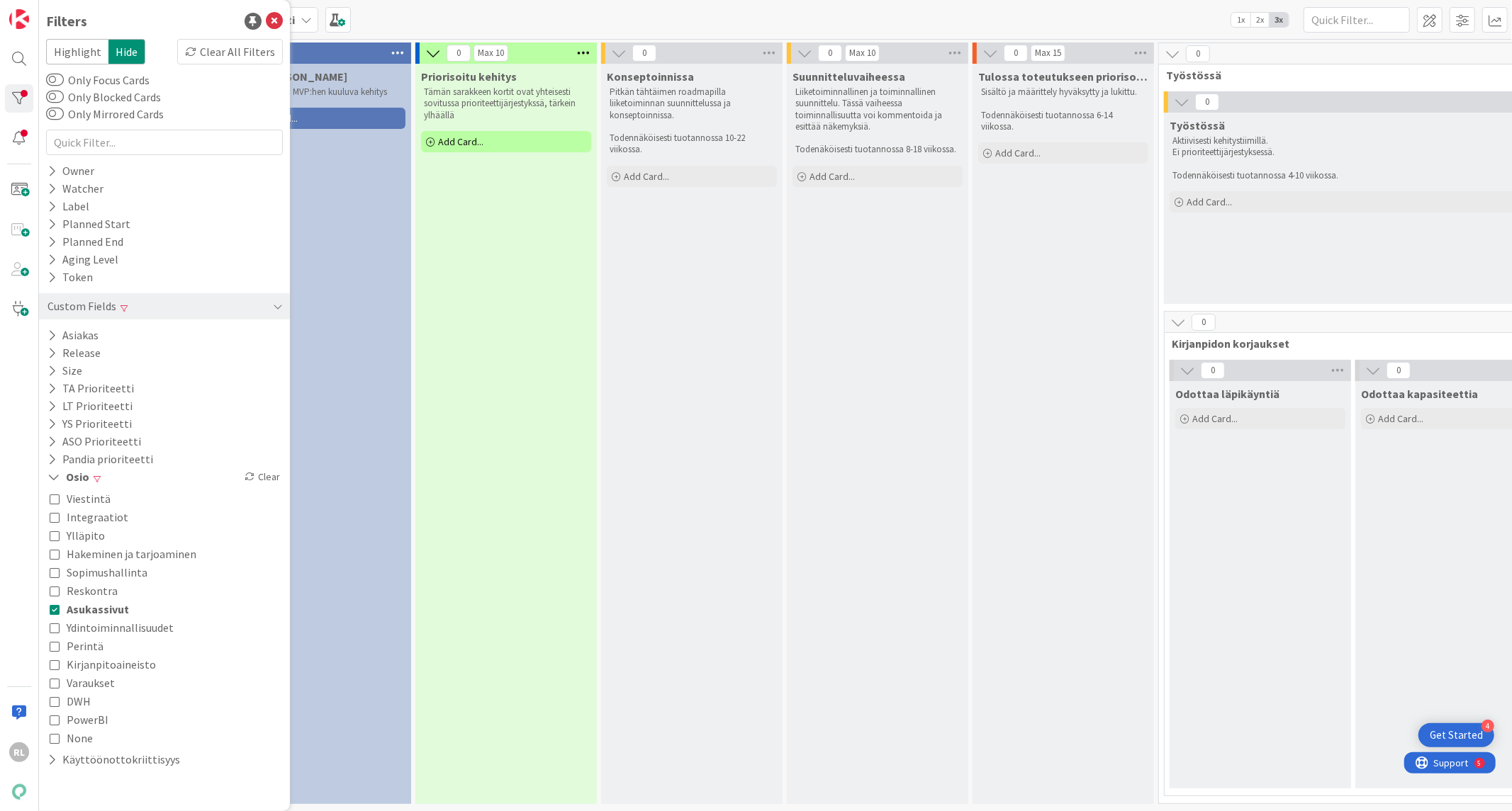
click at [52, 610] on icon at bounding box center [54, 608] width 10 height 10
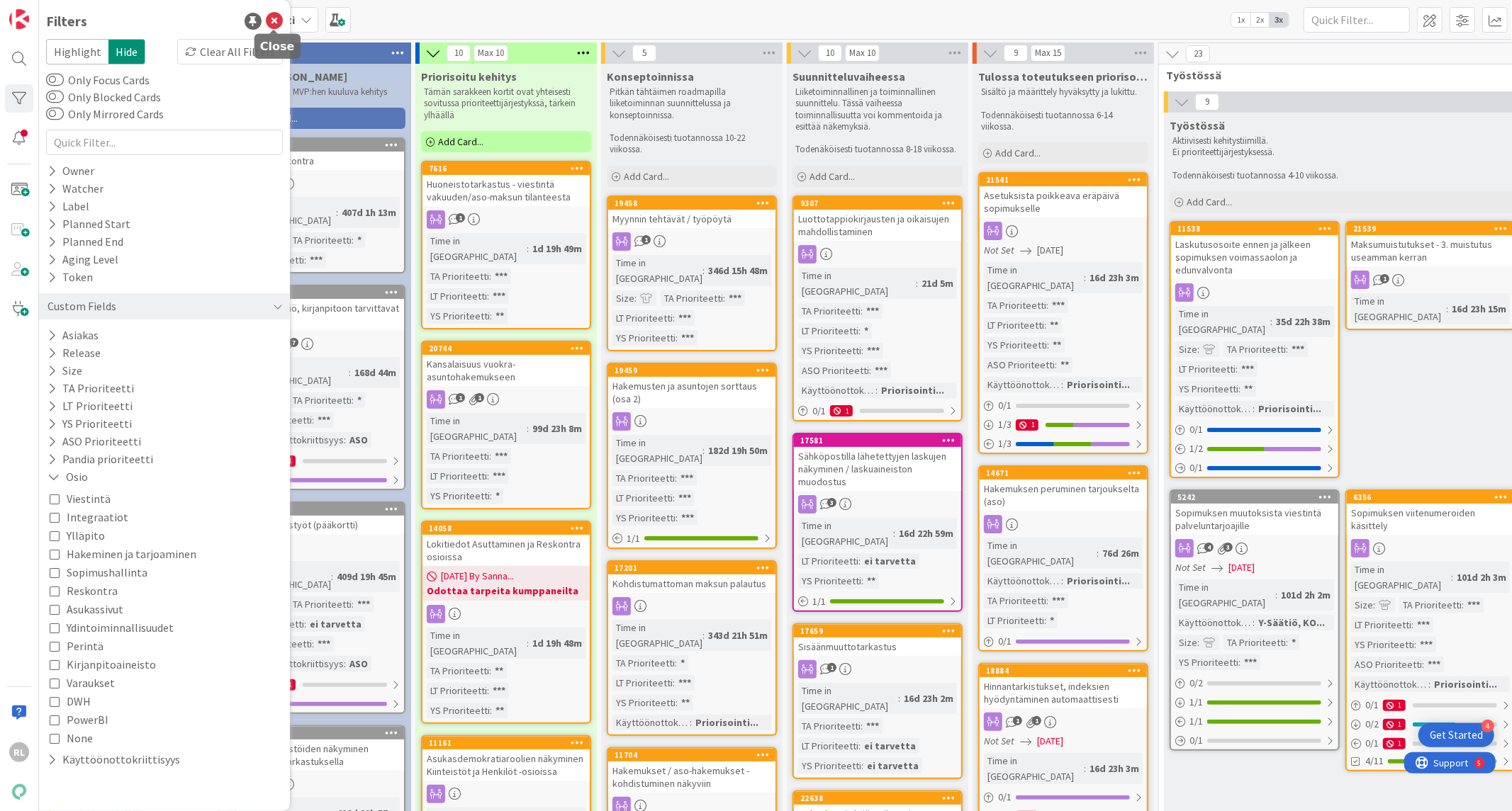
click at [277, 23] on icon at bounding box center [274, 21] width 17 height 17
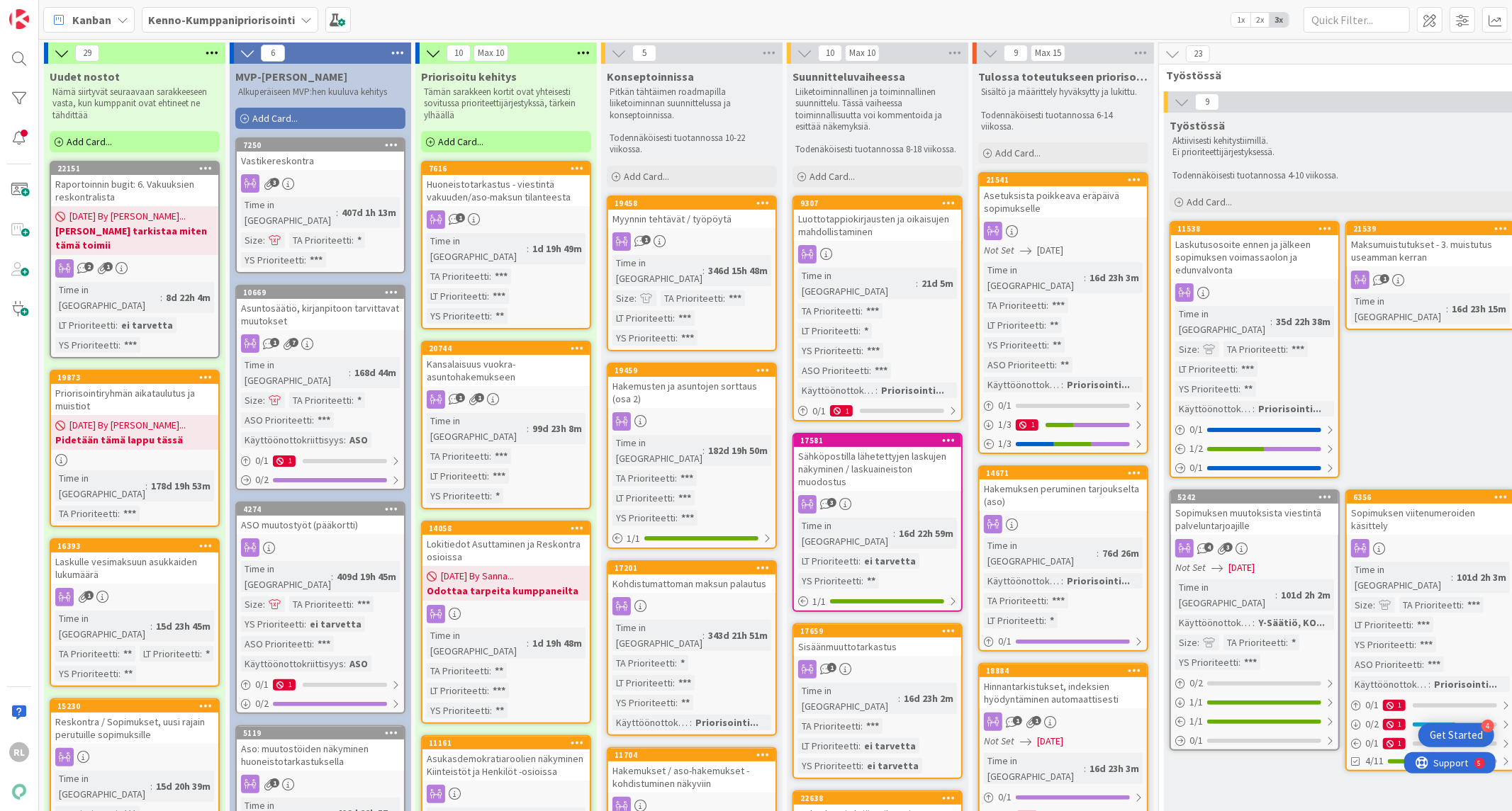
click at [280, 13] on b "Kenno-Kumppanipriorisointi" at bounding box center [221, 19] width 146 height 14
